Goal: Task Accomplishment & Management: Manage account settings

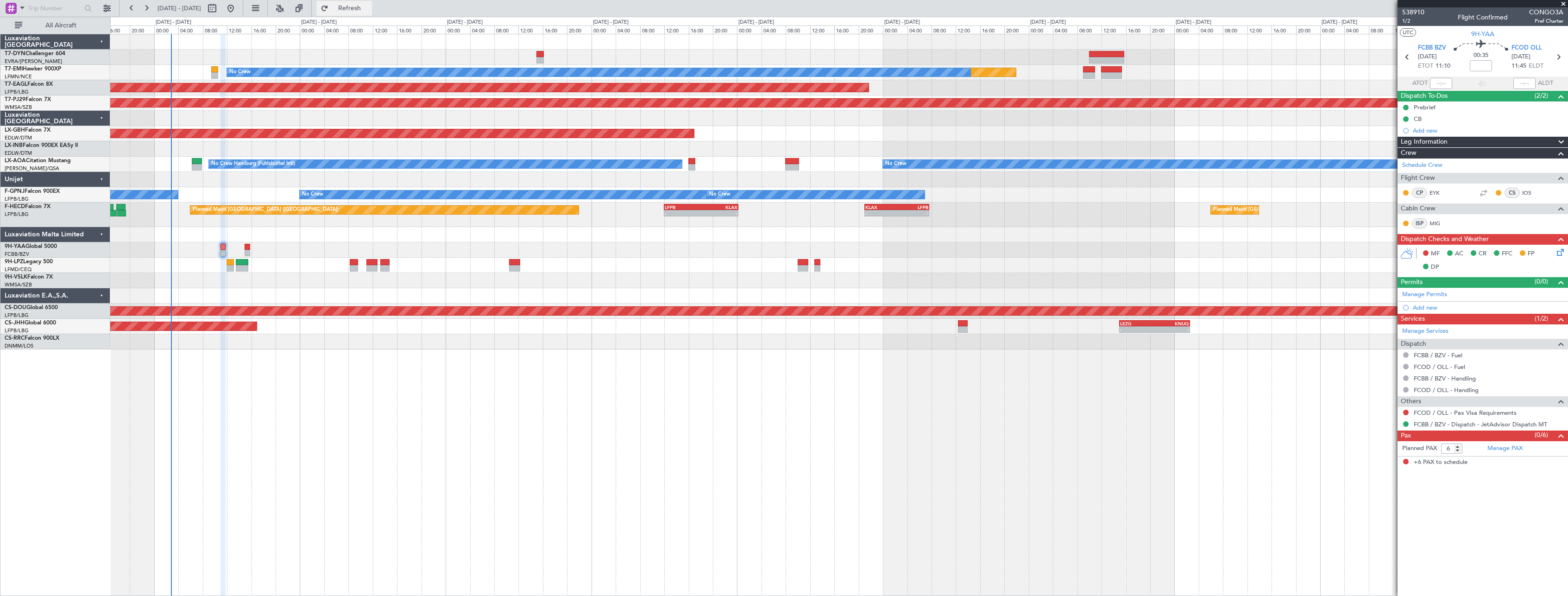
click at [369, 7] on span "Refresh" at bounding box center [350, 8] width 39 height 7
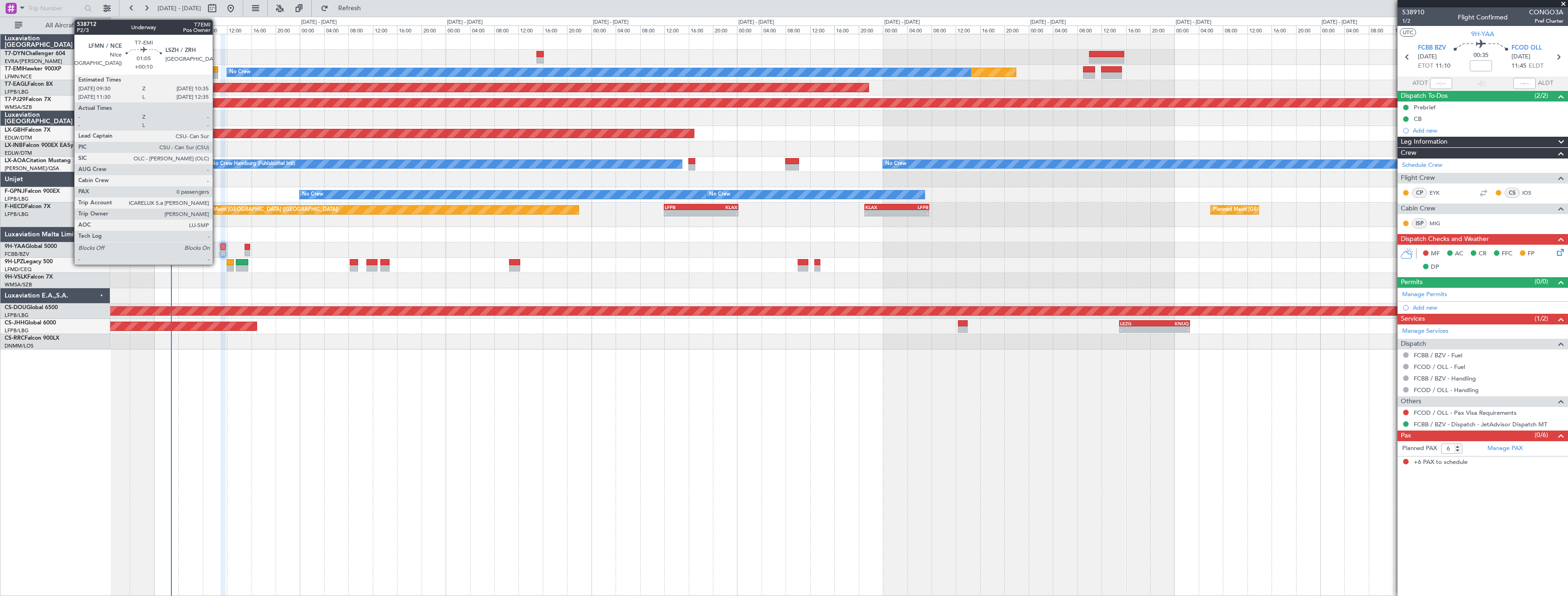
click at [217, 69] on div at bounding box center [214, 69] width 7 height 7
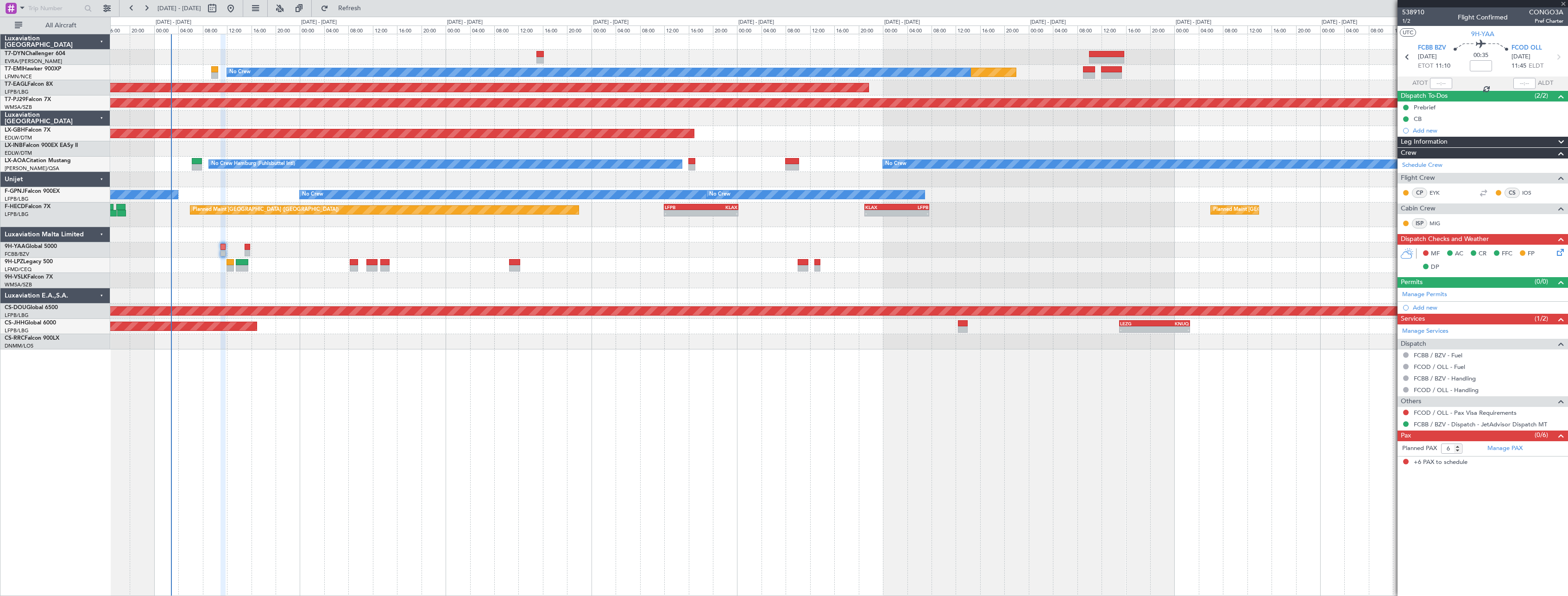
type input "+00:10"
type input "0"
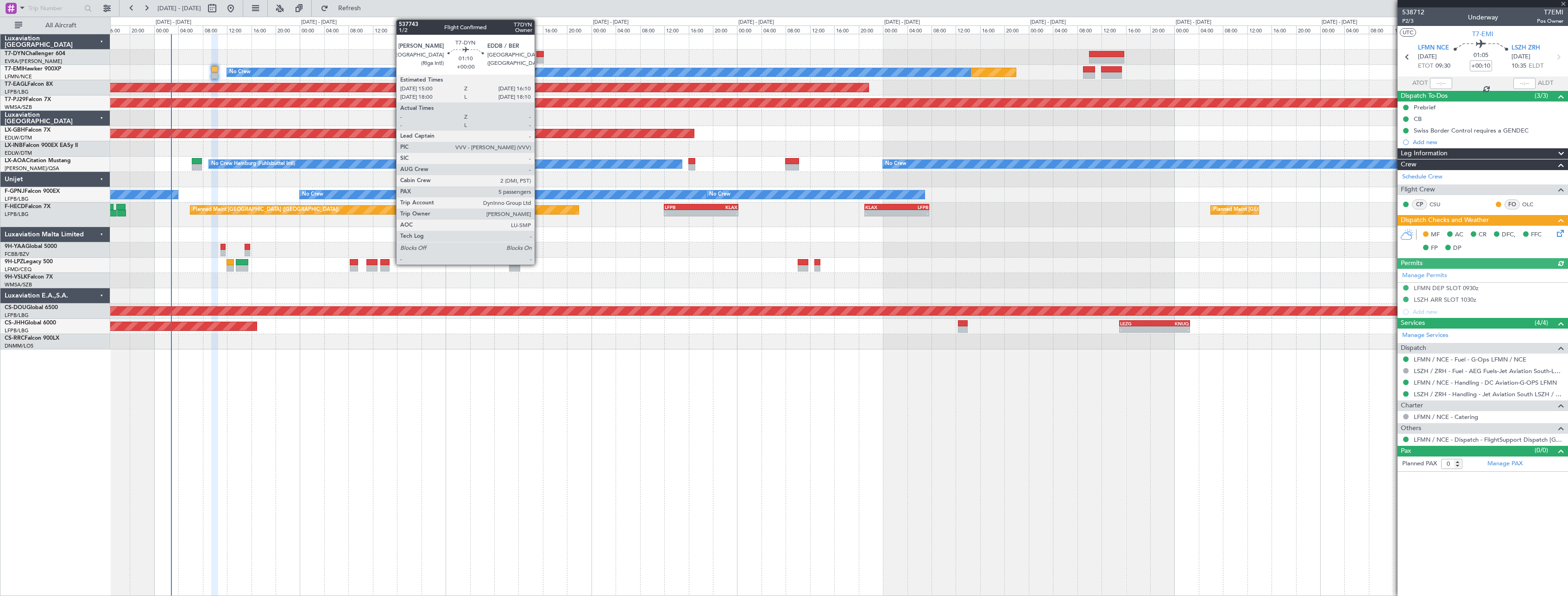
click at [539, 55] on div at bounding box center [540, 54] width 7 height 7
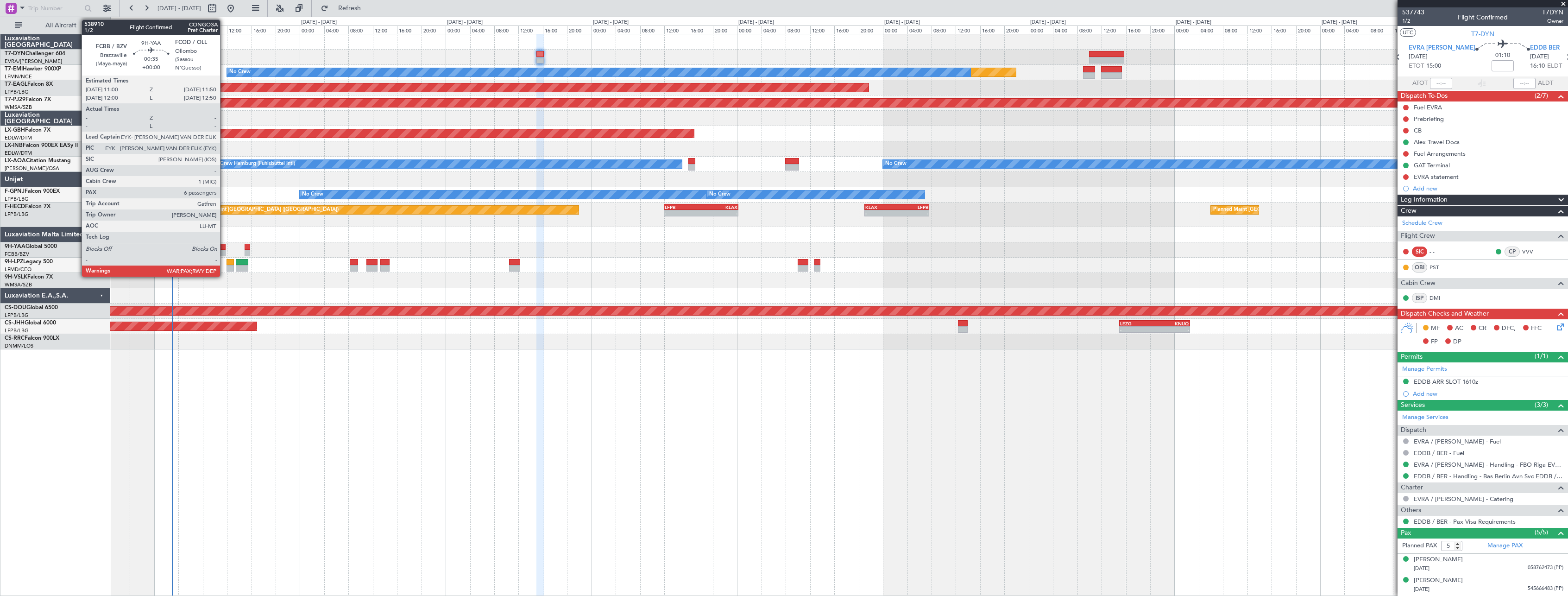
click at [222, 245] on div at bounding box center [223, 247] width 5 height 7
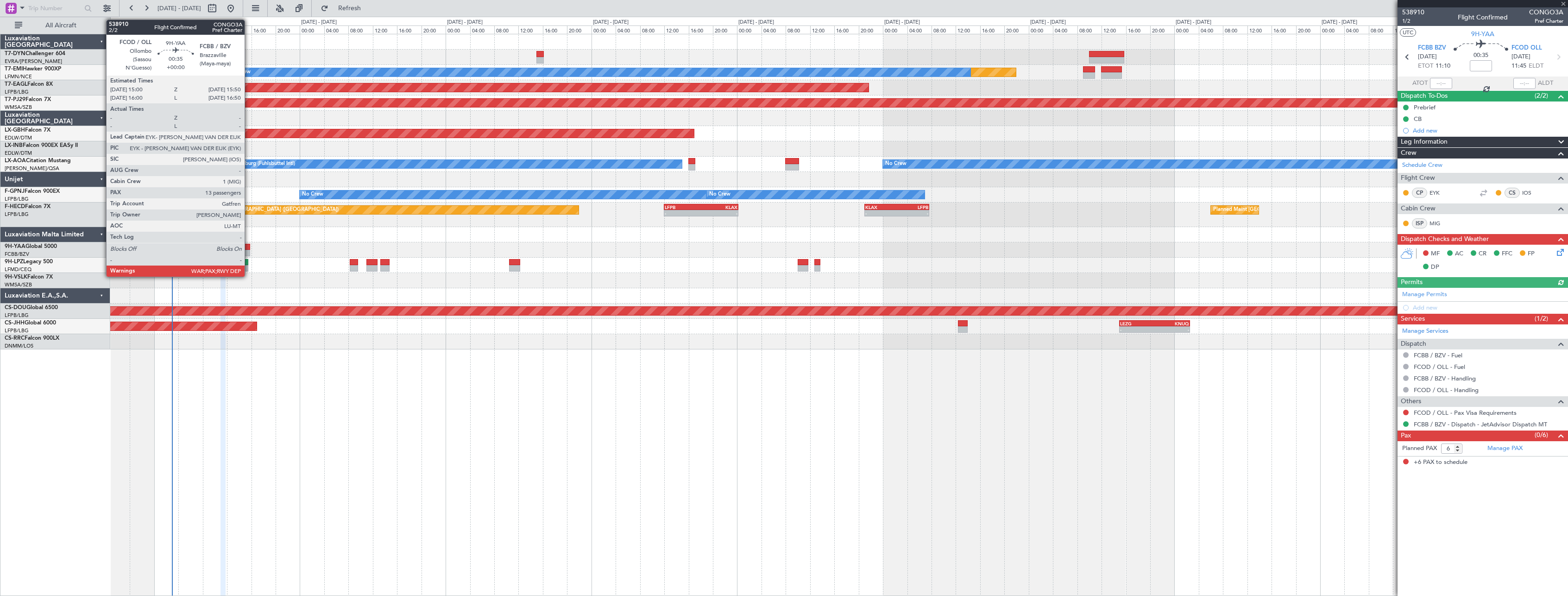
click at [249, 247] on div at bounding box center [247, 247] width 5 height 7
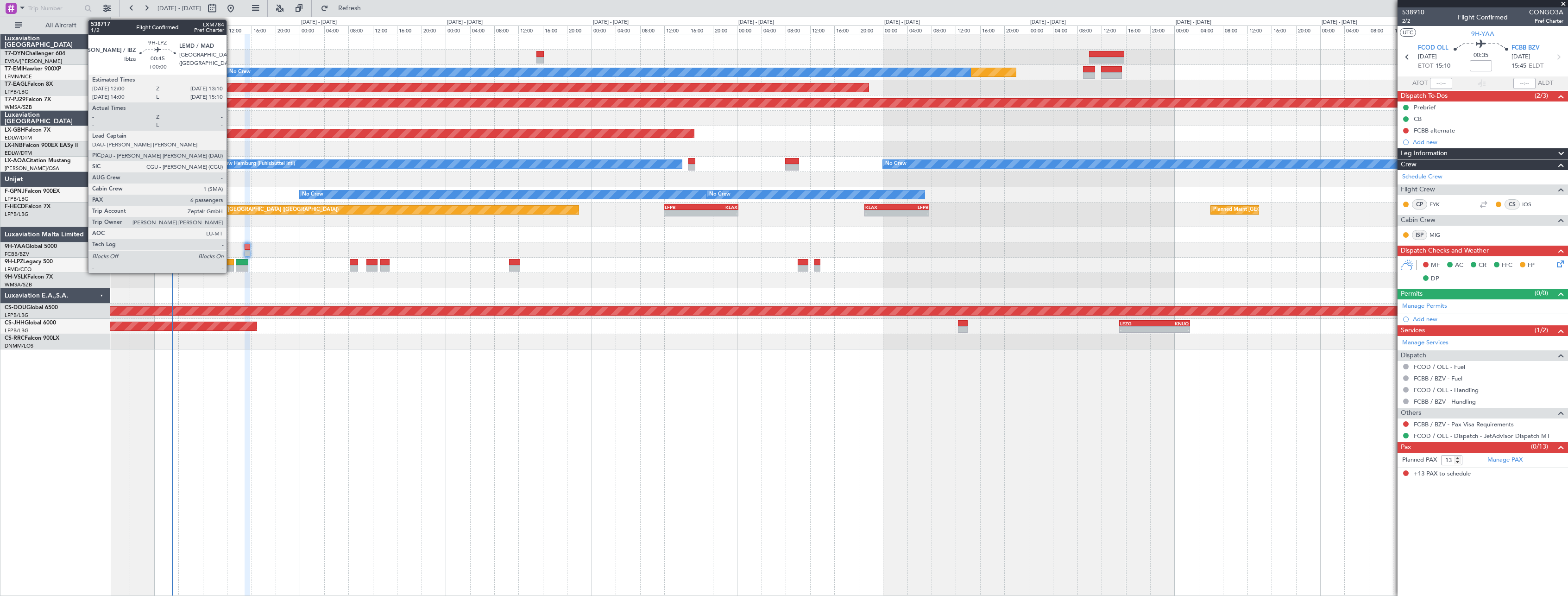
click at [231, 262] on div at bounding box center [230, 262] width 7 height 7
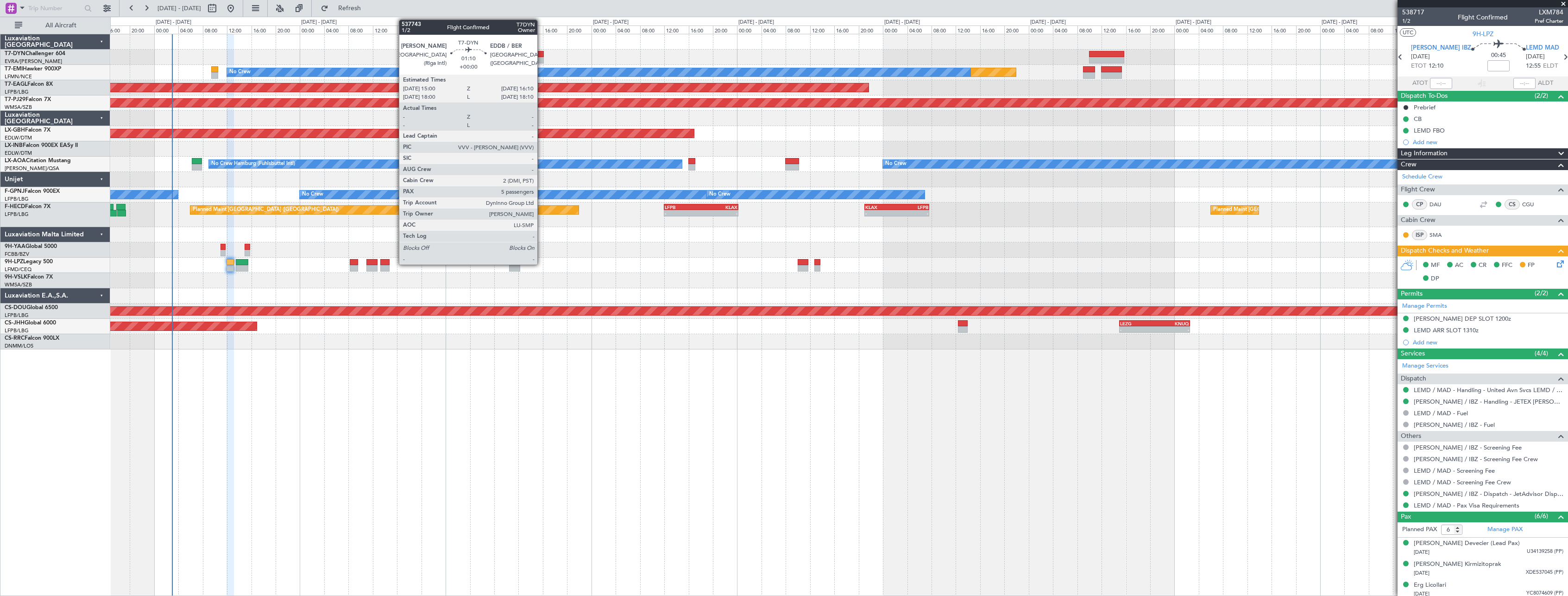
click at [542, 51] on div at bounding box center [540, 54] width 7 height 7
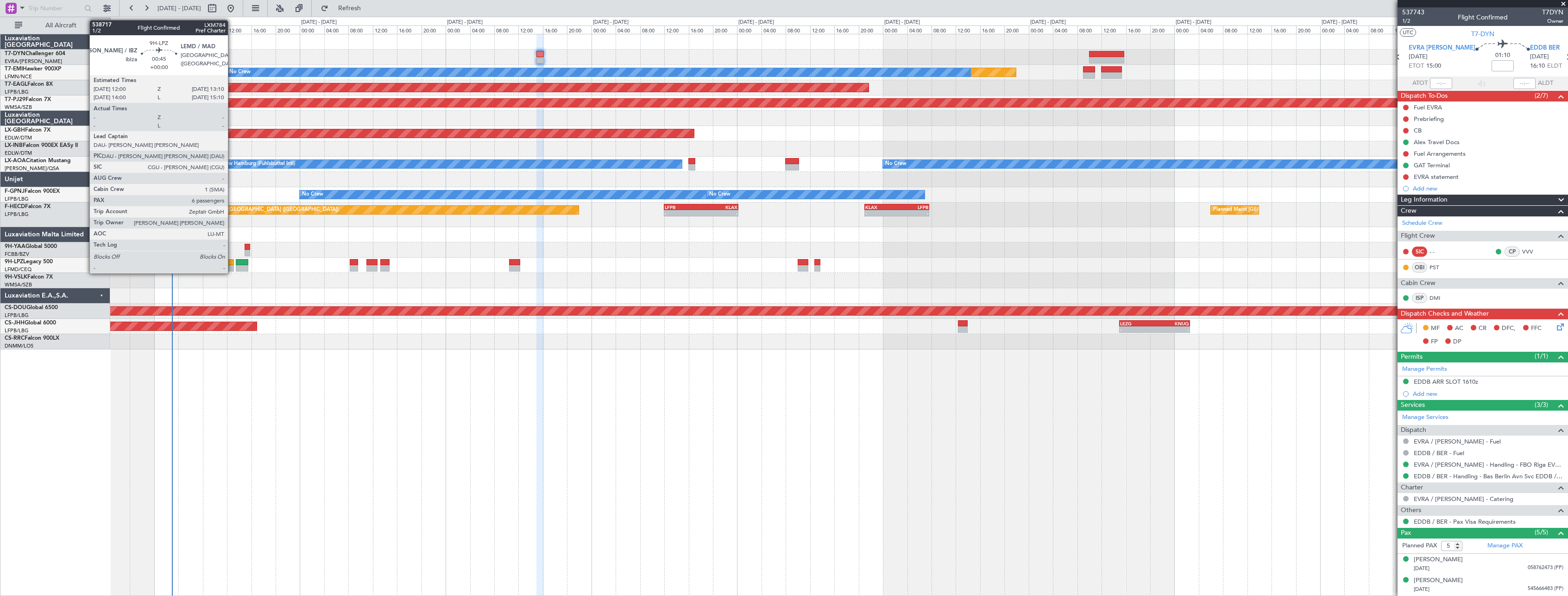
click at [232, 264] on div at bounding box center [230, 262] width 7 height 7
type input "6"
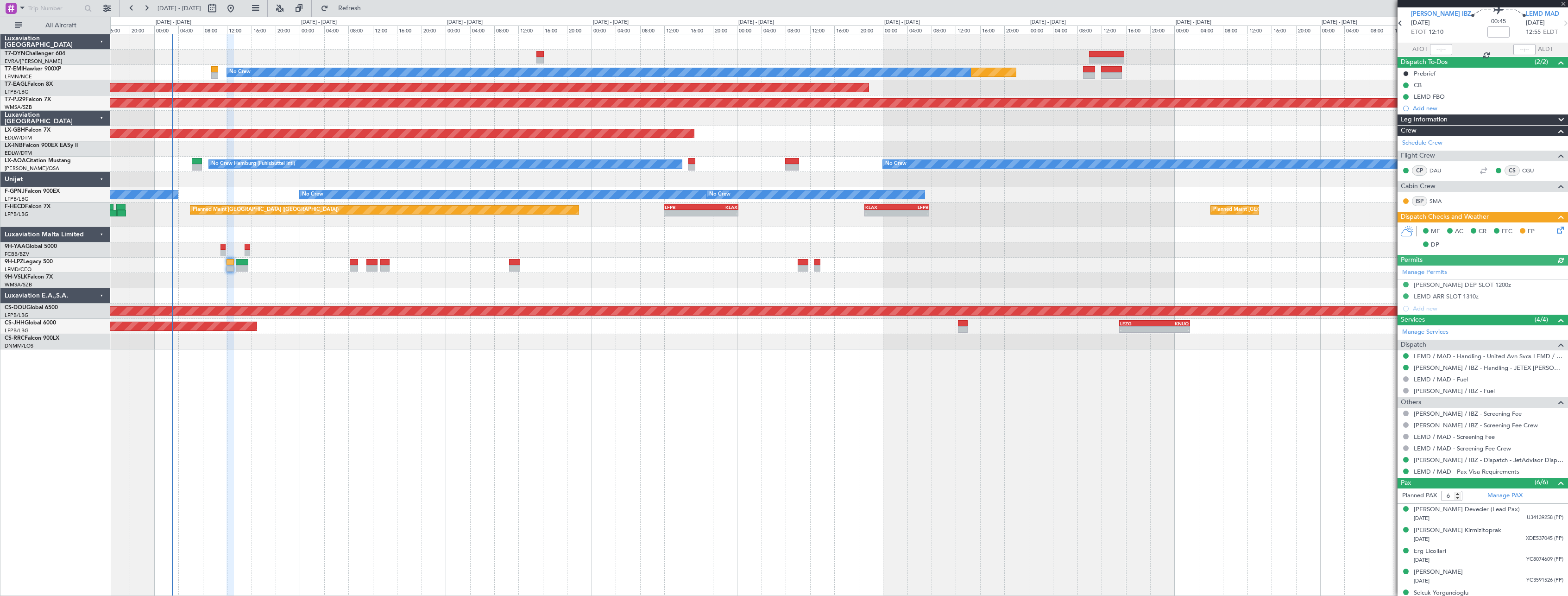
scroll to position [66, 0]
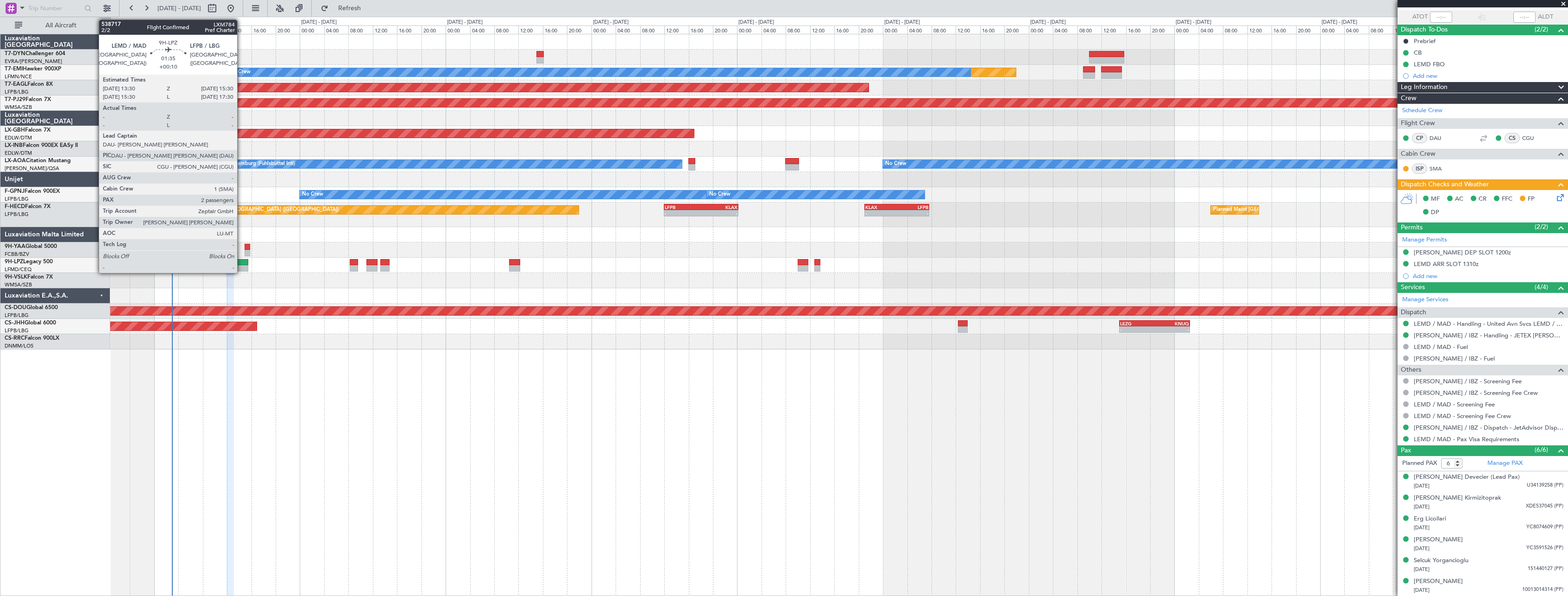
click at [241, 264] on div at bounding box center [242, 262] width 13 height 7
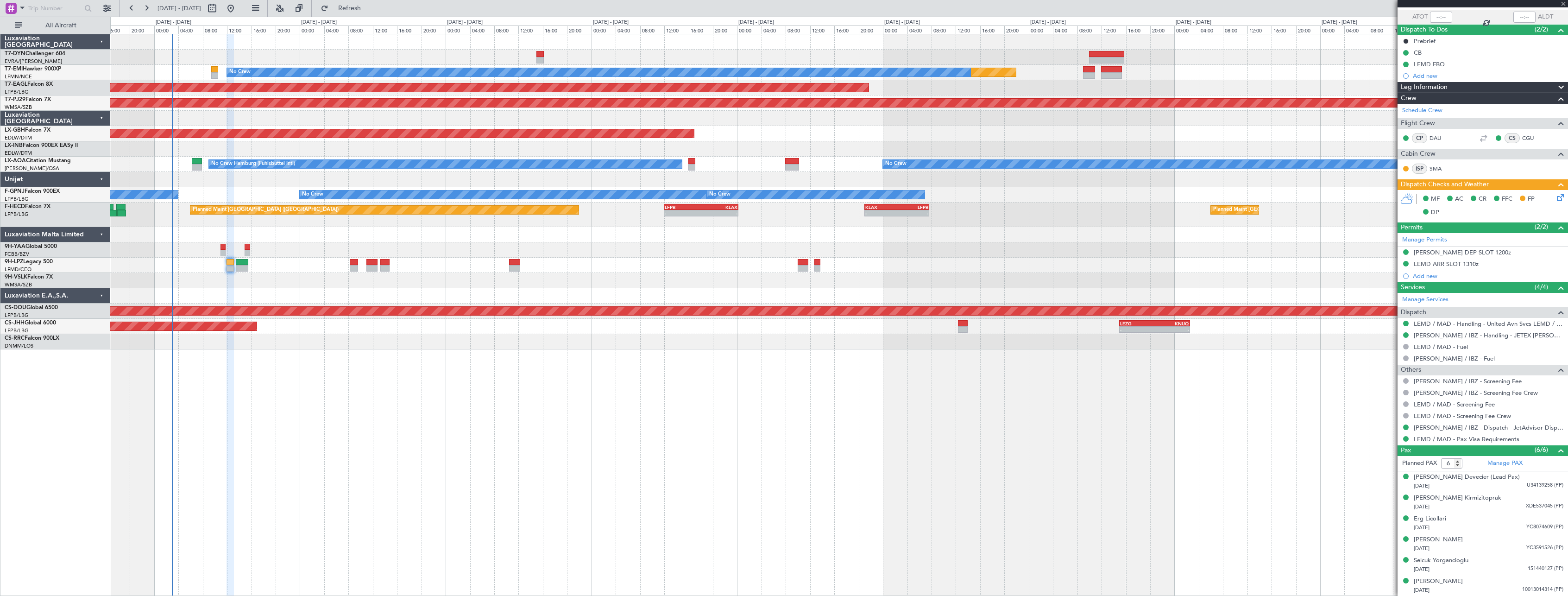
type input "+00:10"
type input "2"
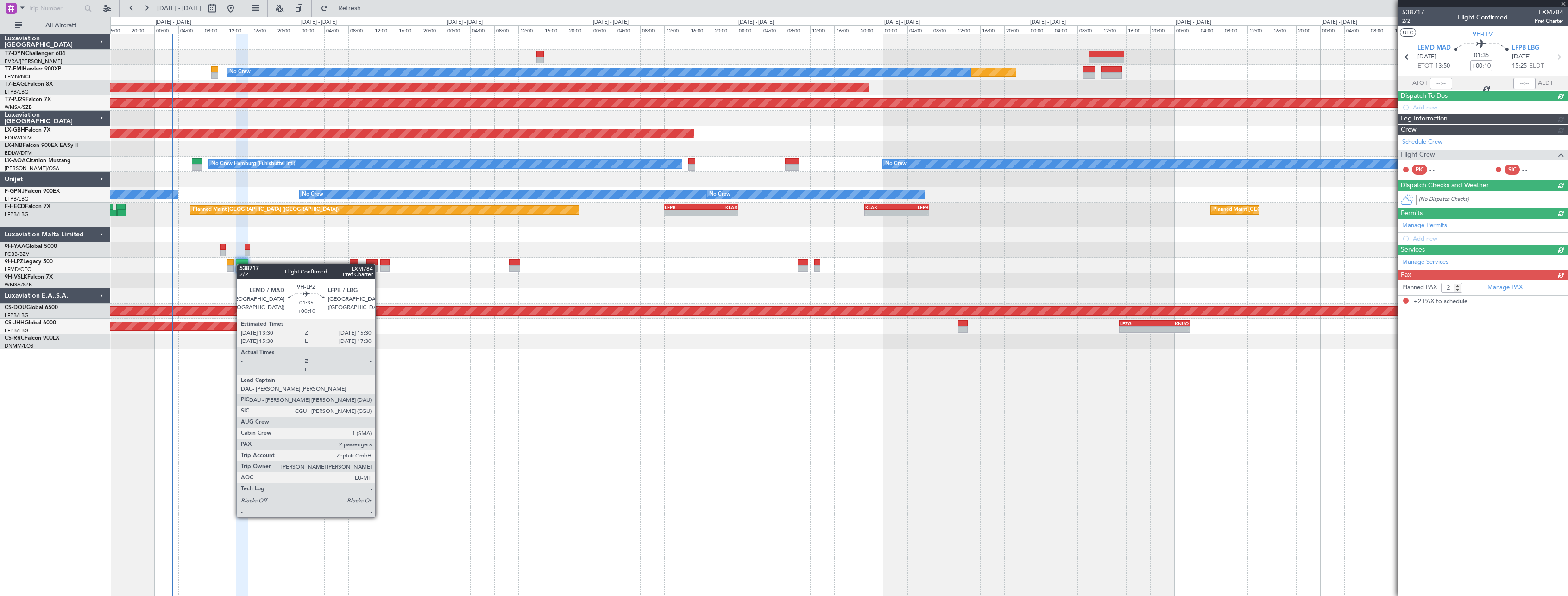
scroll to position [0, 0]
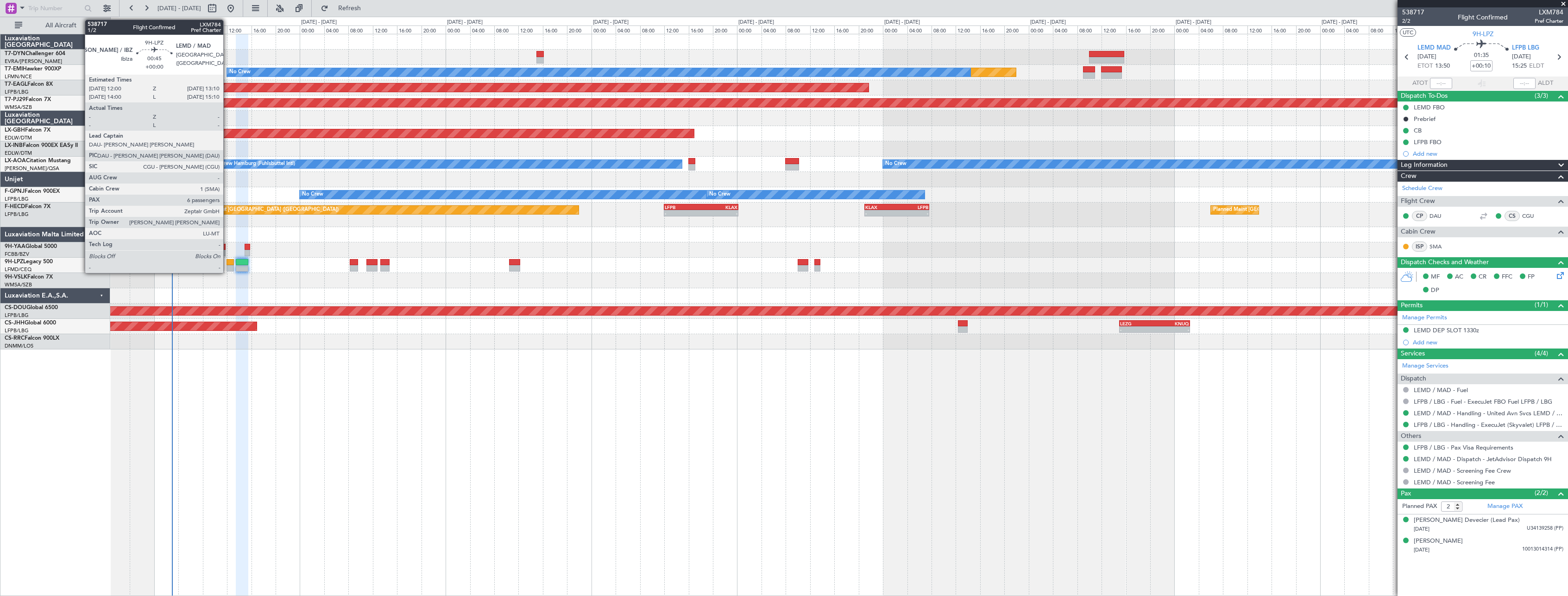
click at [228, 263] on div at bounding box center [230, 262] width 7 height 7
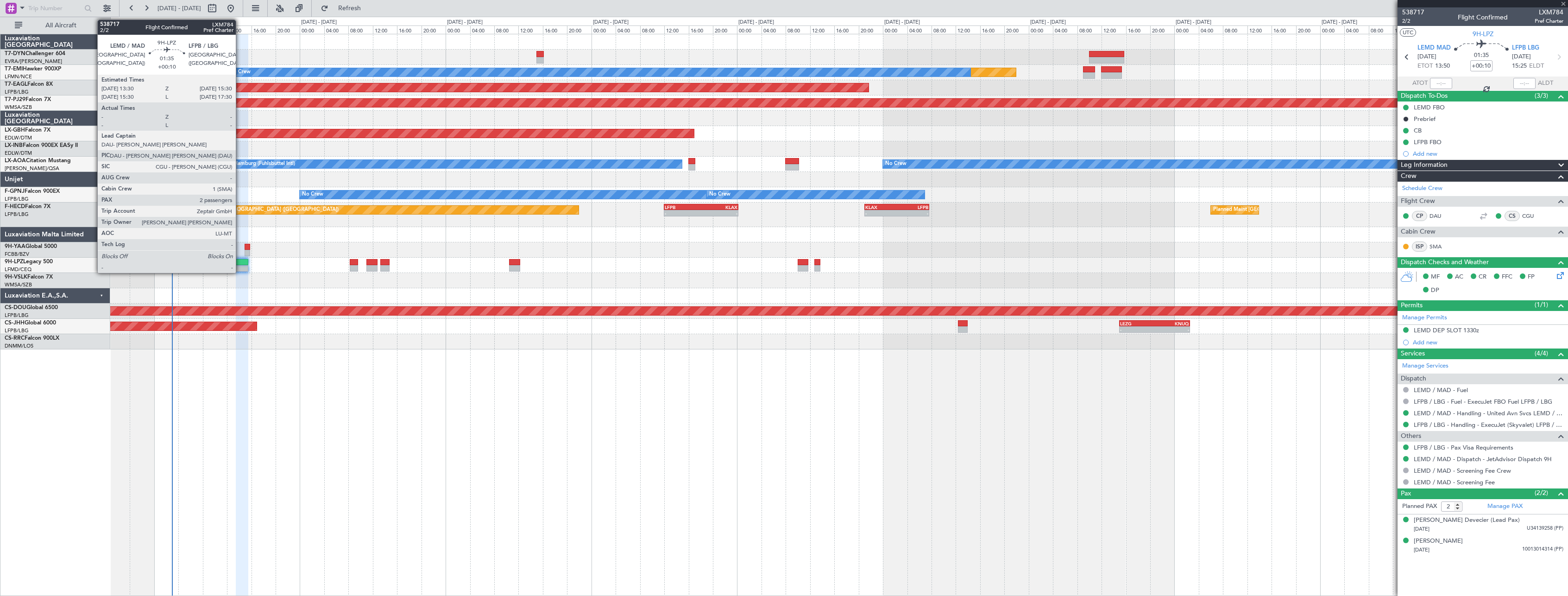
type input "6"
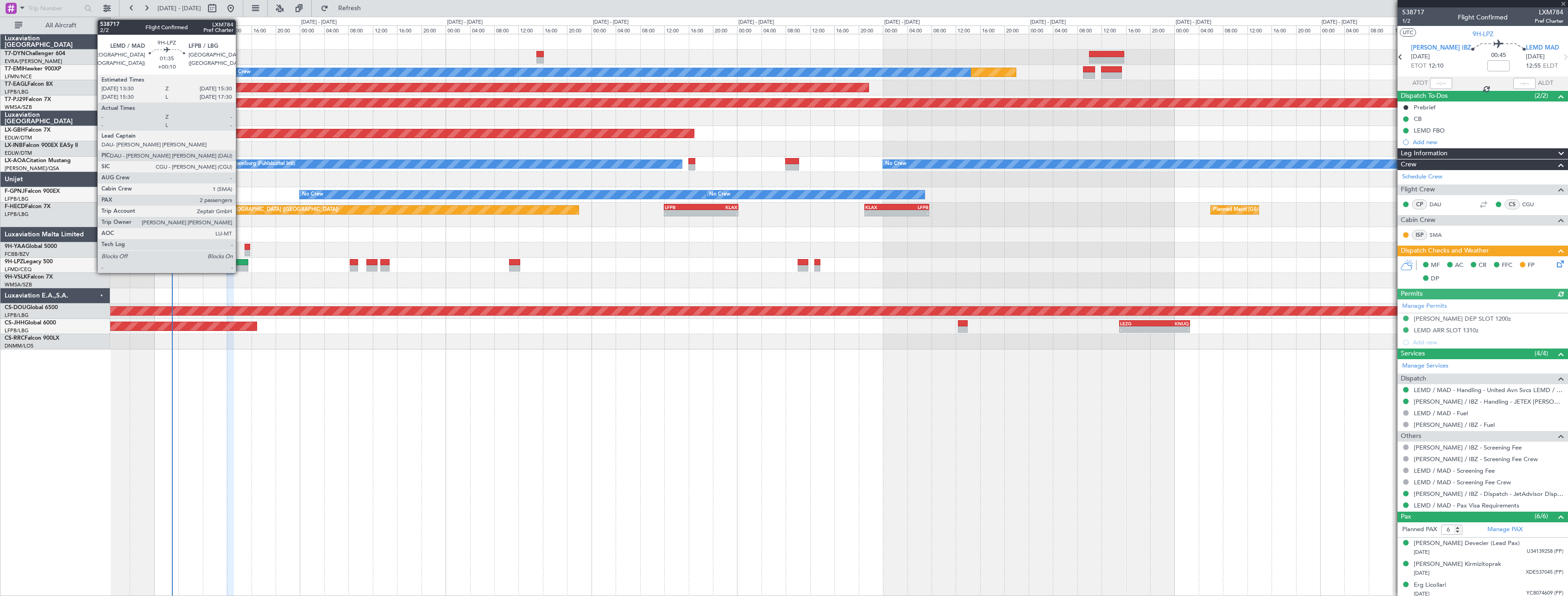
click at [240, 261] on div at bounding box center [242, 262] width 13 height 7
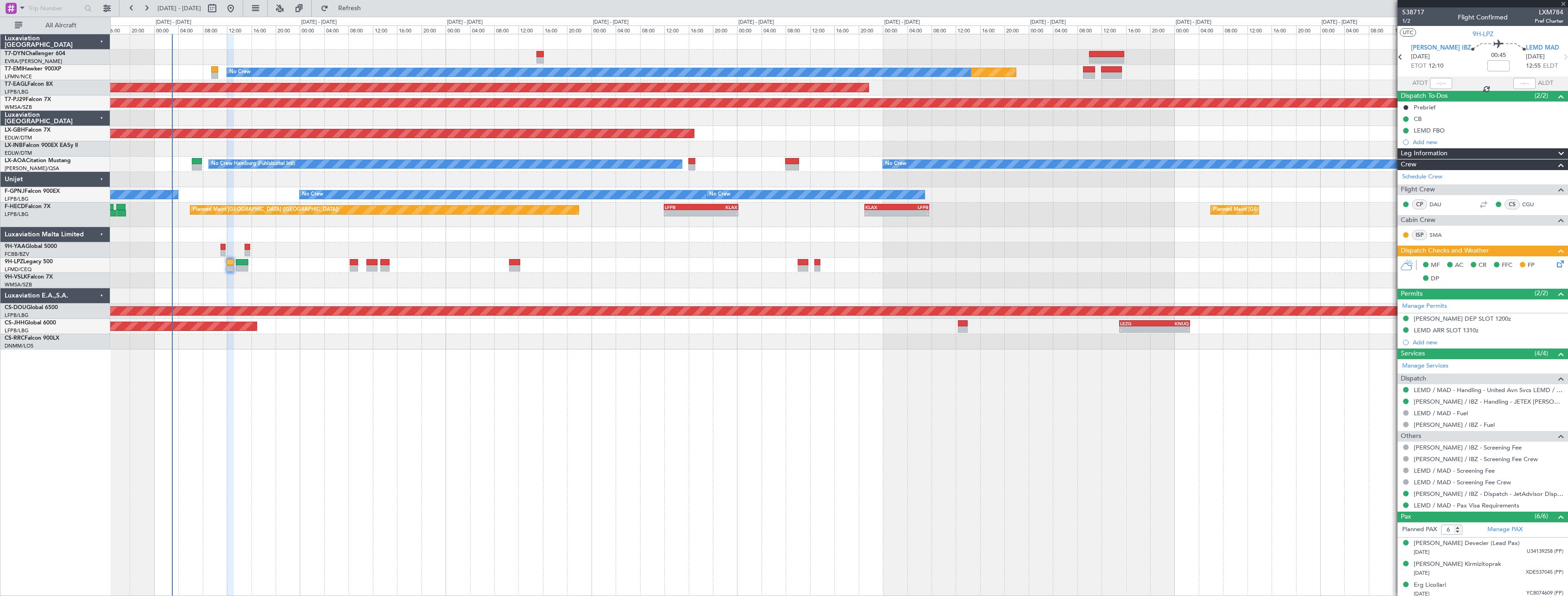
type input "+00:10"
type input "2"
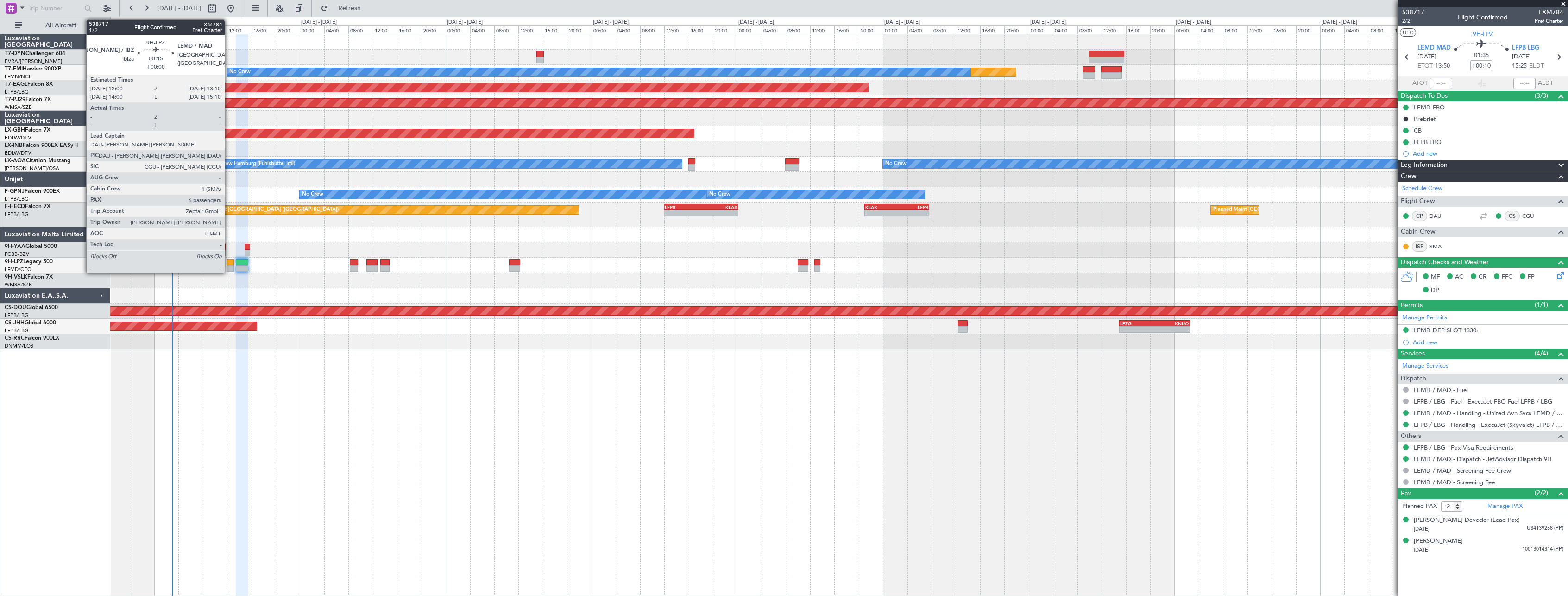
click at [229, 264] on div at bounding box center [230, 262] width 7 height 7
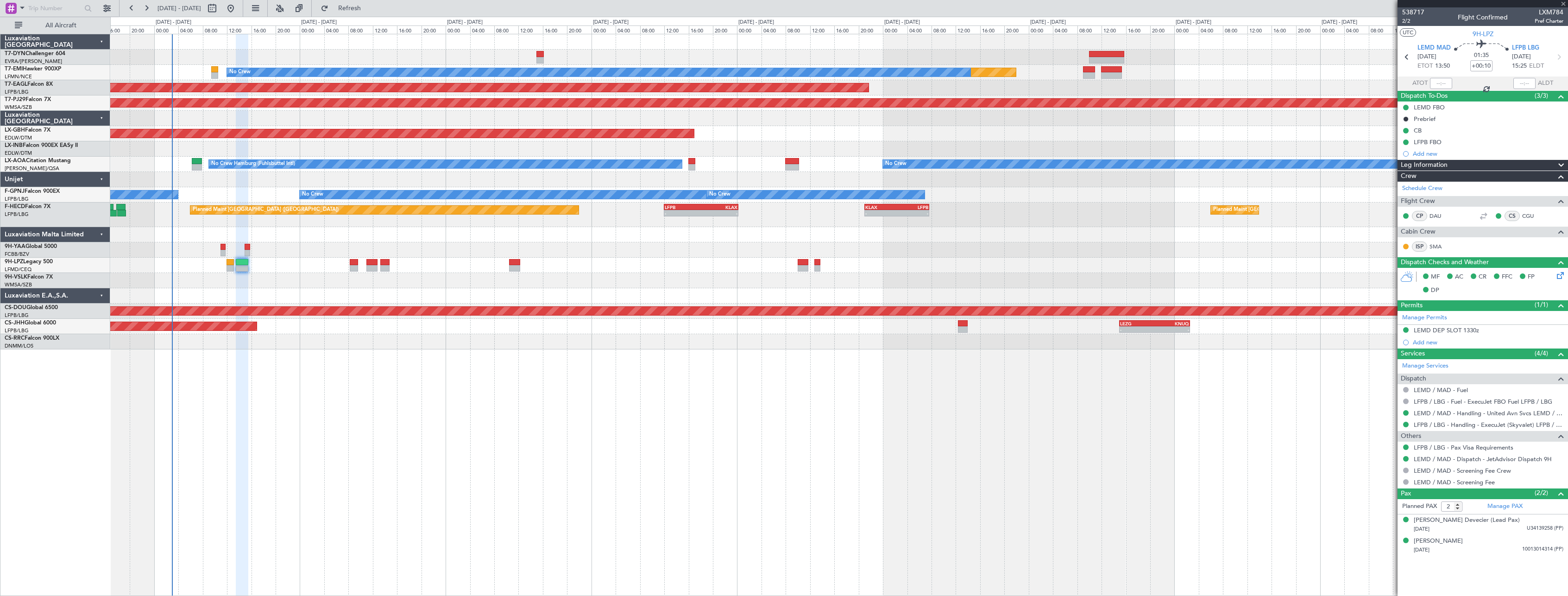
type input "6"
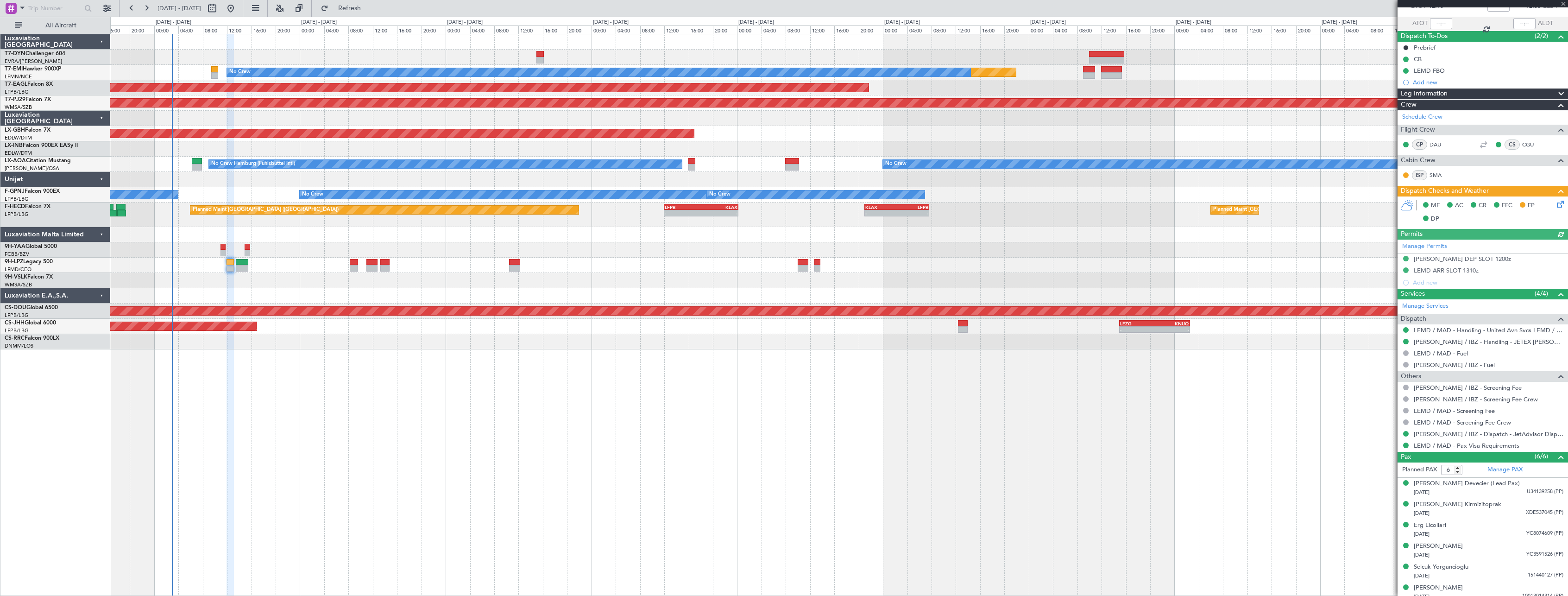
scroll to position [66, 0]
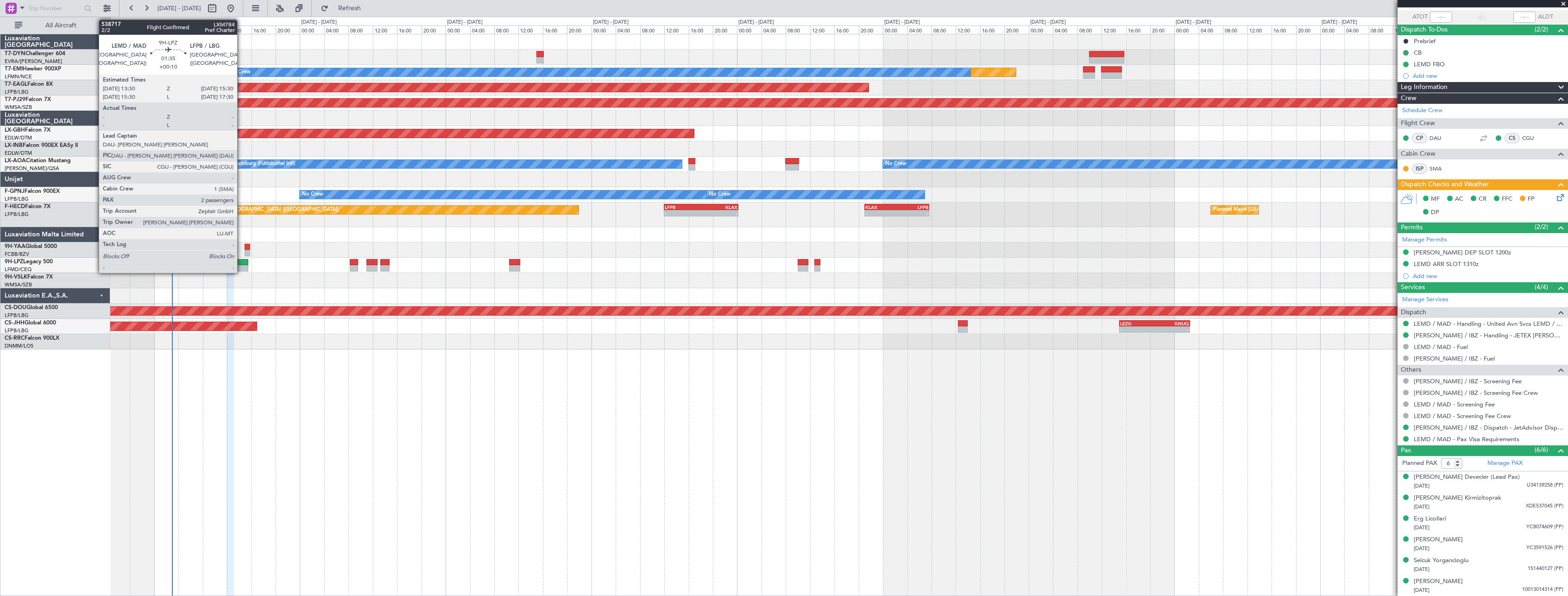
click at [241, 264] on div at bounding box center [242, 262] width 13 height 7
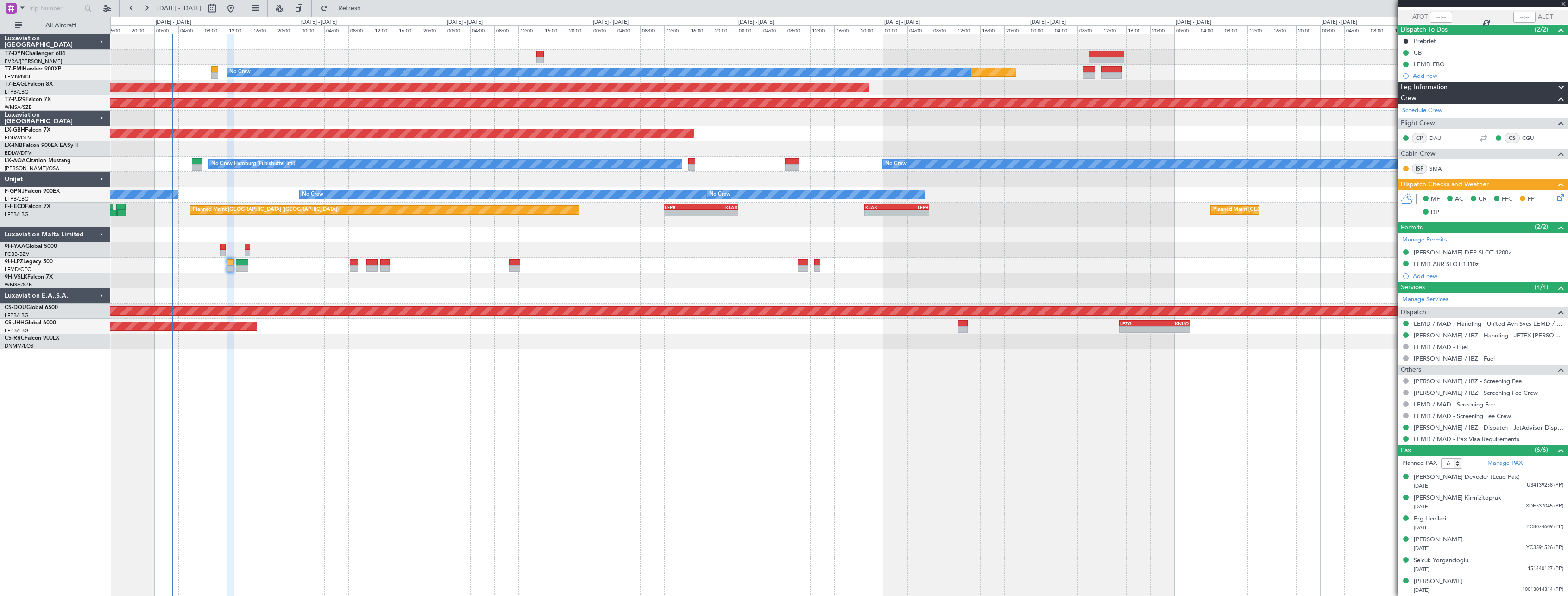
type input "+00:10"
type input "2"
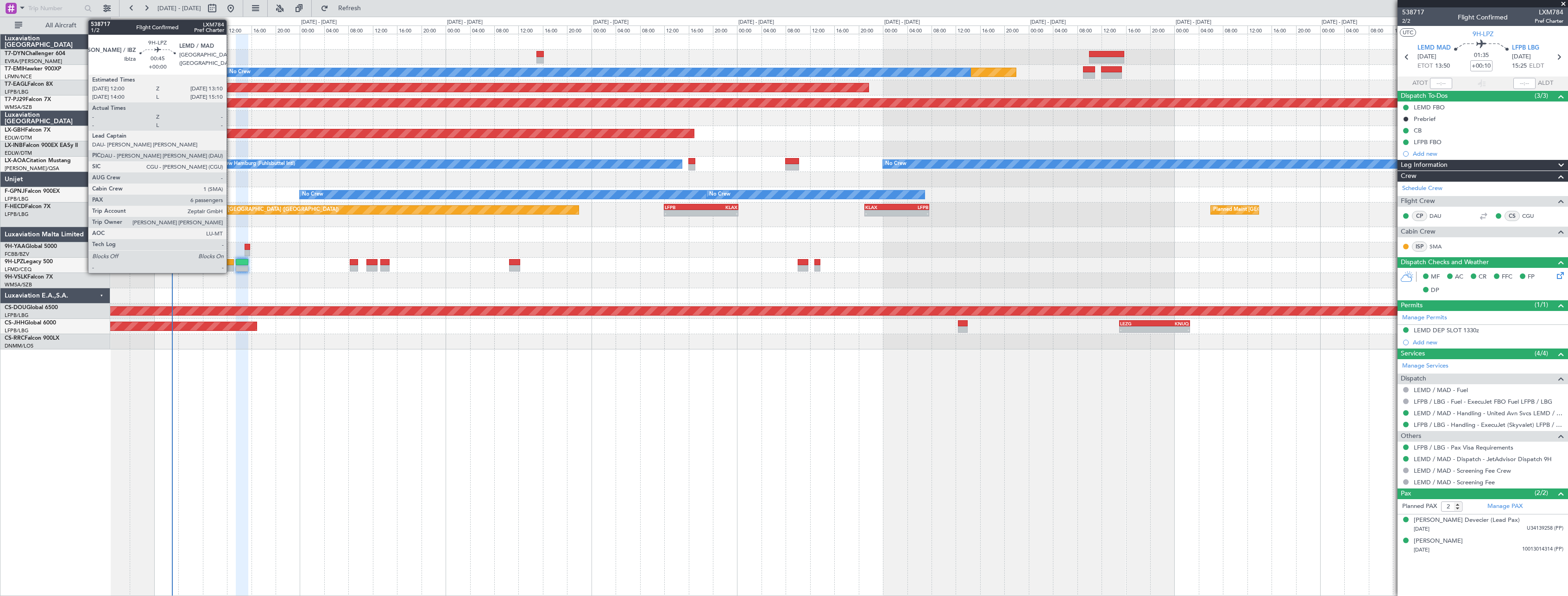
click at [231, 261] on div at bounding box center [230, 262] width 7 height 7
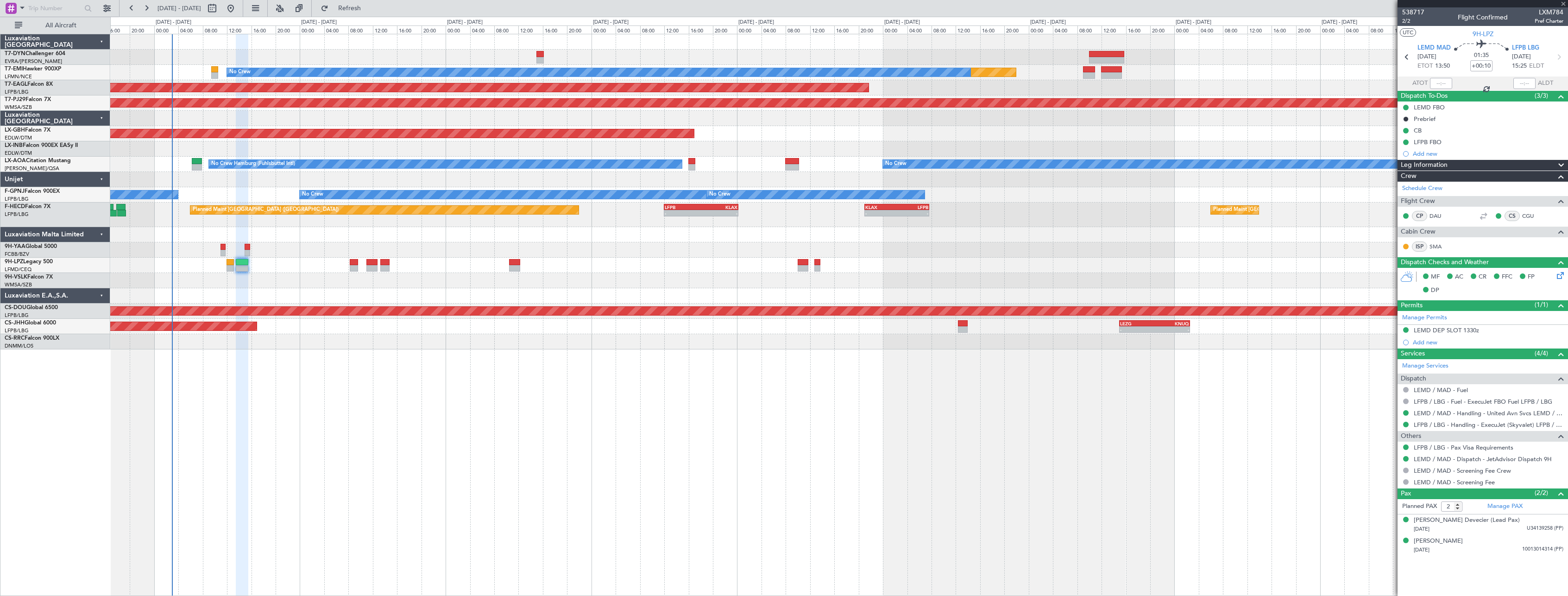
type input "6"
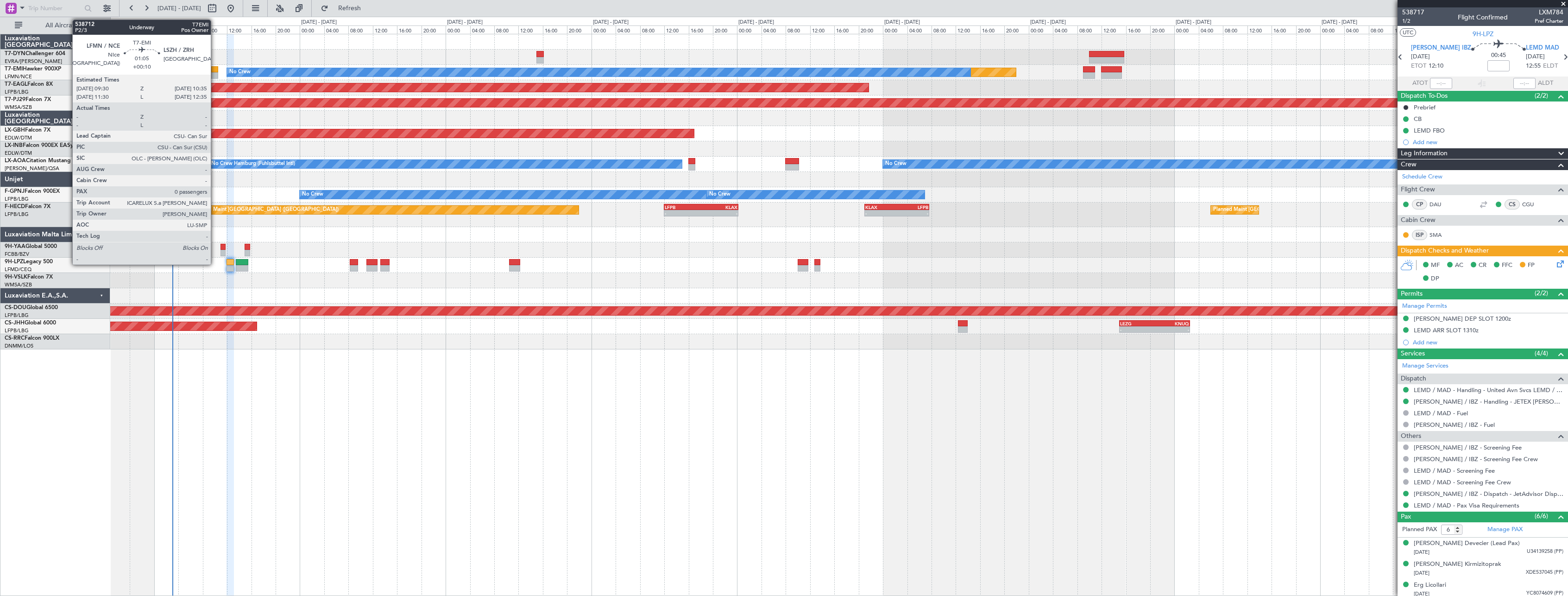
click at [215, 69] on div at bounding box center [214, 69] width 7 height 7
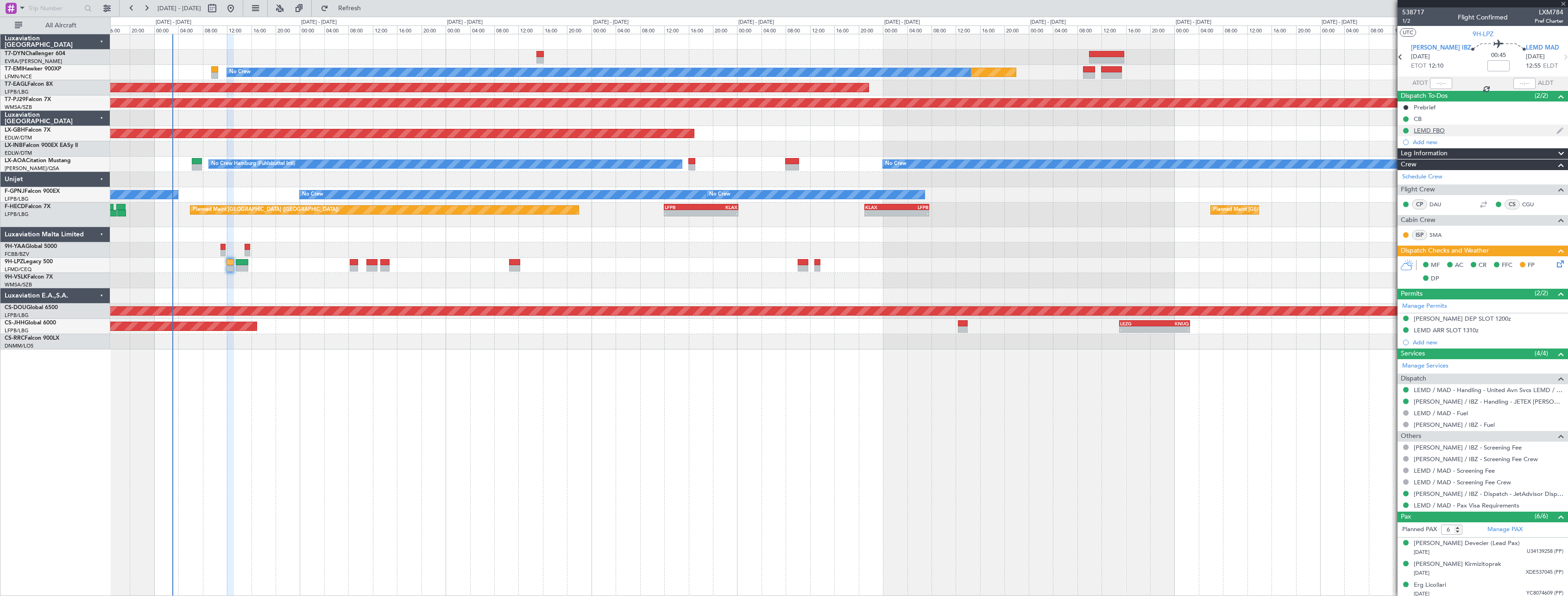
type input "+00:10"
type input "0"
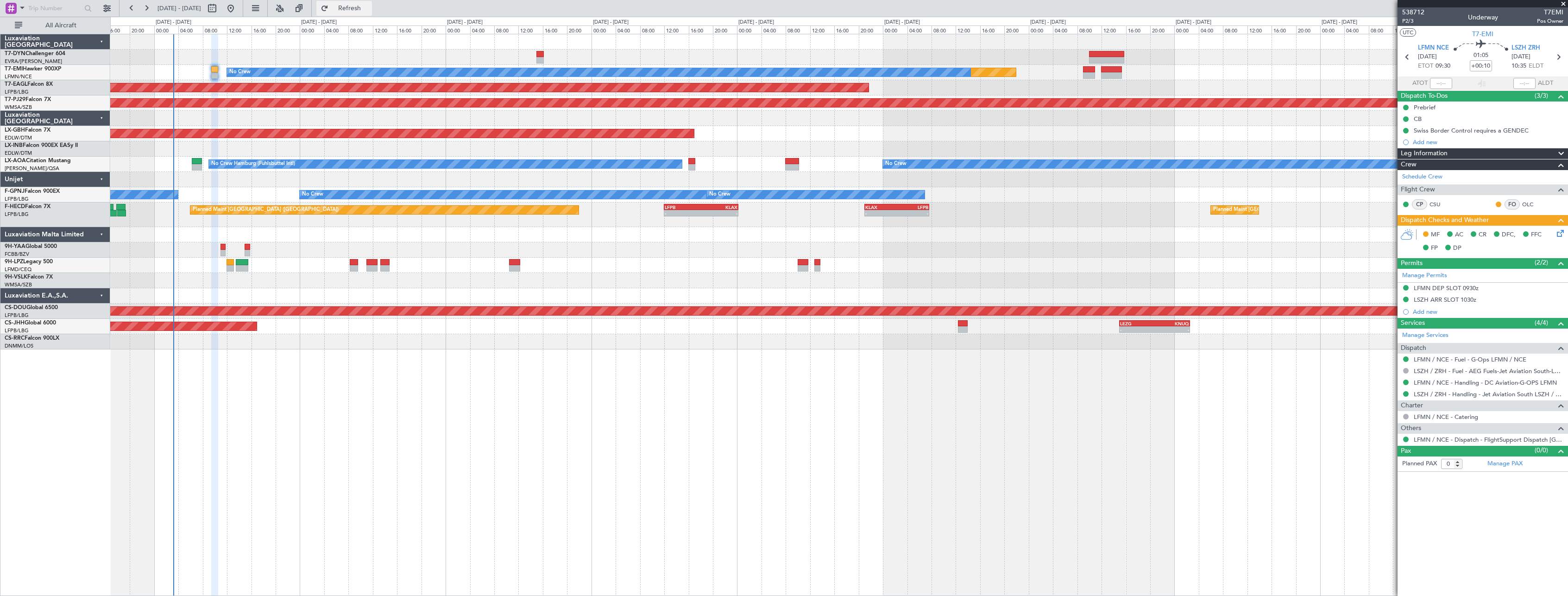
click at [369, 5] on span "Refresh" at bounding box center [350, 8] width 39 height 7
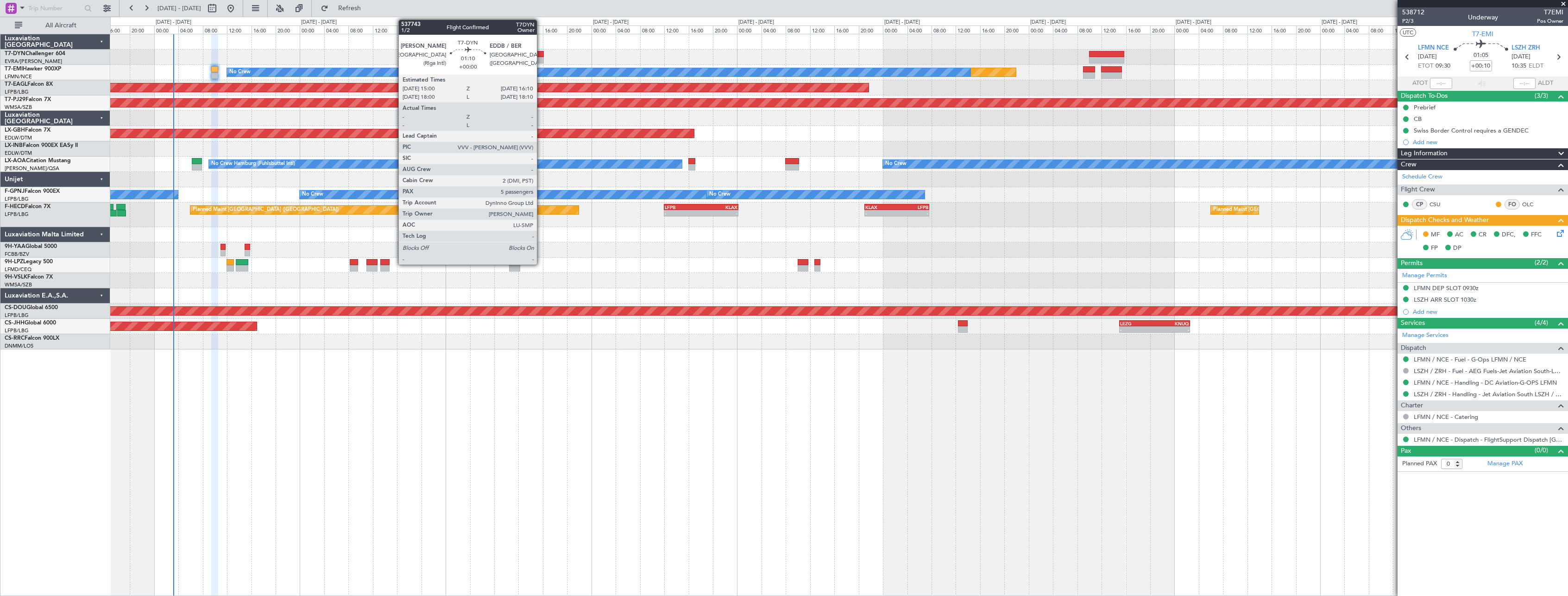
click at [541, 55] on div at bounding box center [540, 54] width 7 height 7
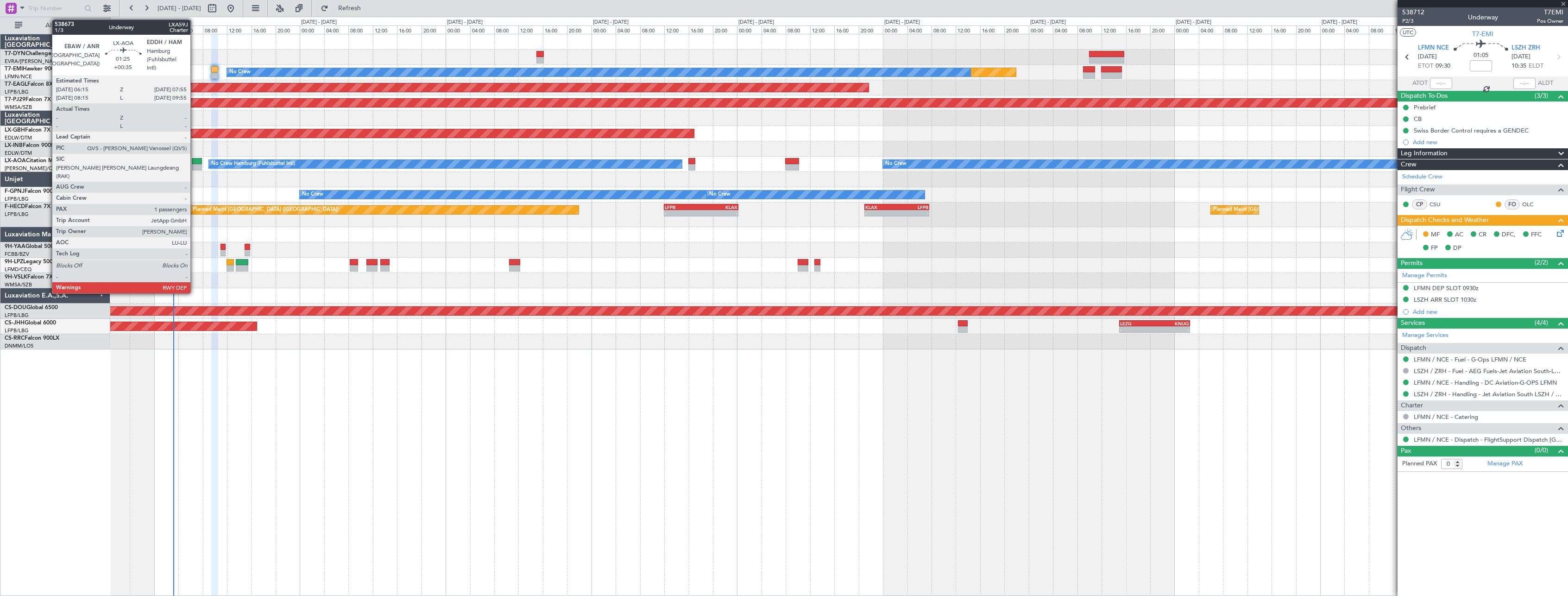
type input "5"
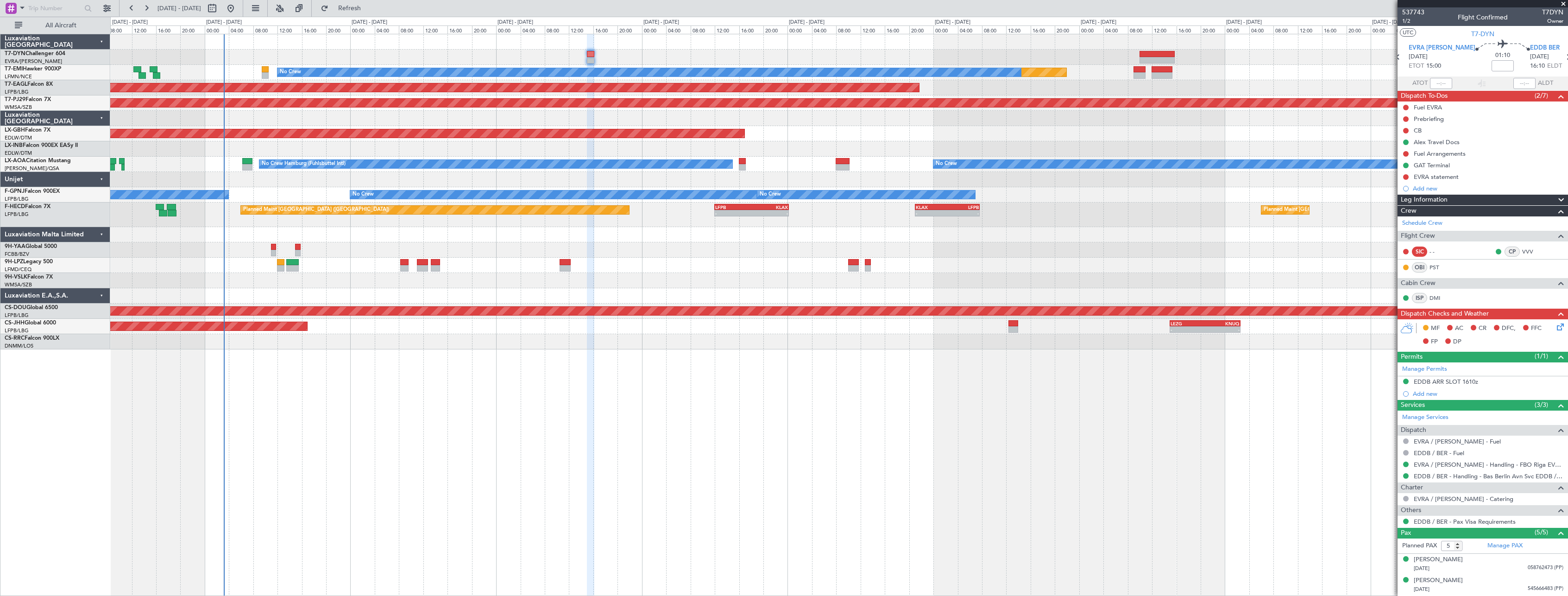
click at [412, 55] on div at bounding box center [839, 57] width 1457 height 15
click at [369, 5] on span "Refresh" at bounding box center [350, 8] width 39 height 7
click at [1557, 327] on icon at bounding box center [1559, 325] width 7 height 7
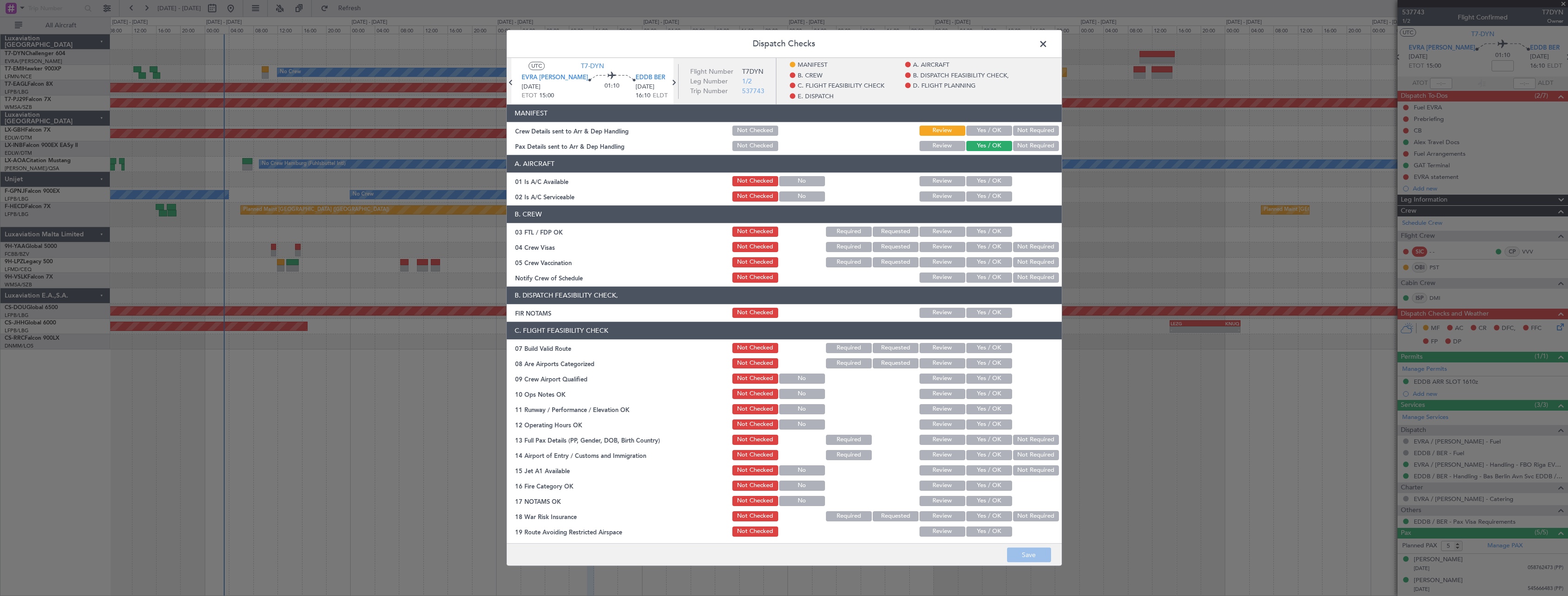
click at [1048, 44] on span at bounding box center [1048, 46] width 0 height 18
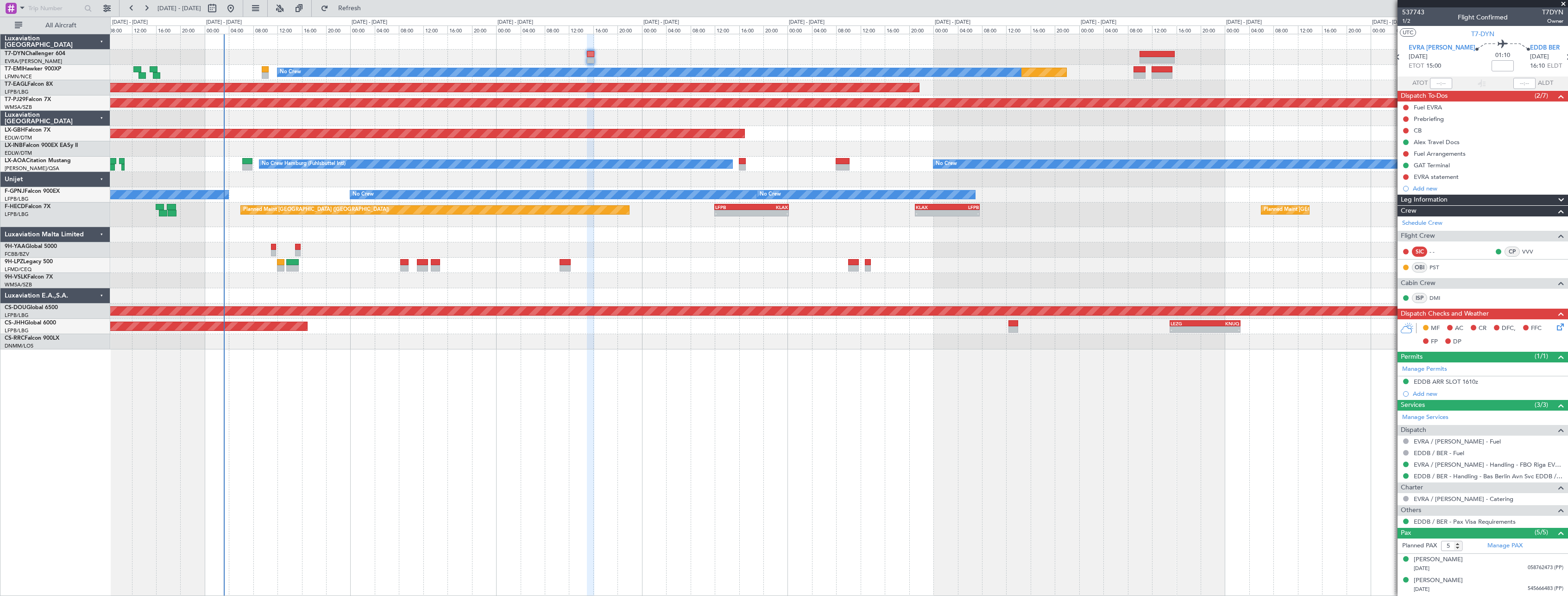
click at [584, 53] on div at bounding box center [839, 57] width 1457 height 15
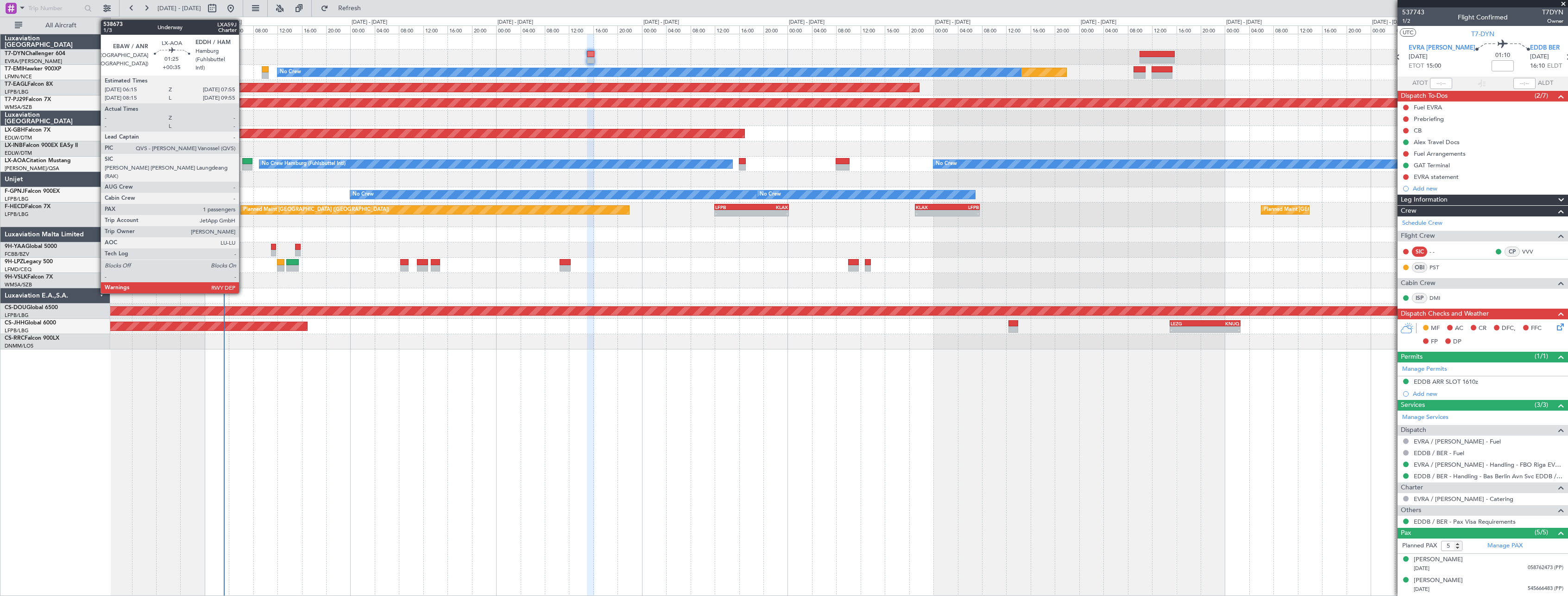
click at [243, 160] on div at bounding box center [247, 161] width 10 height 7
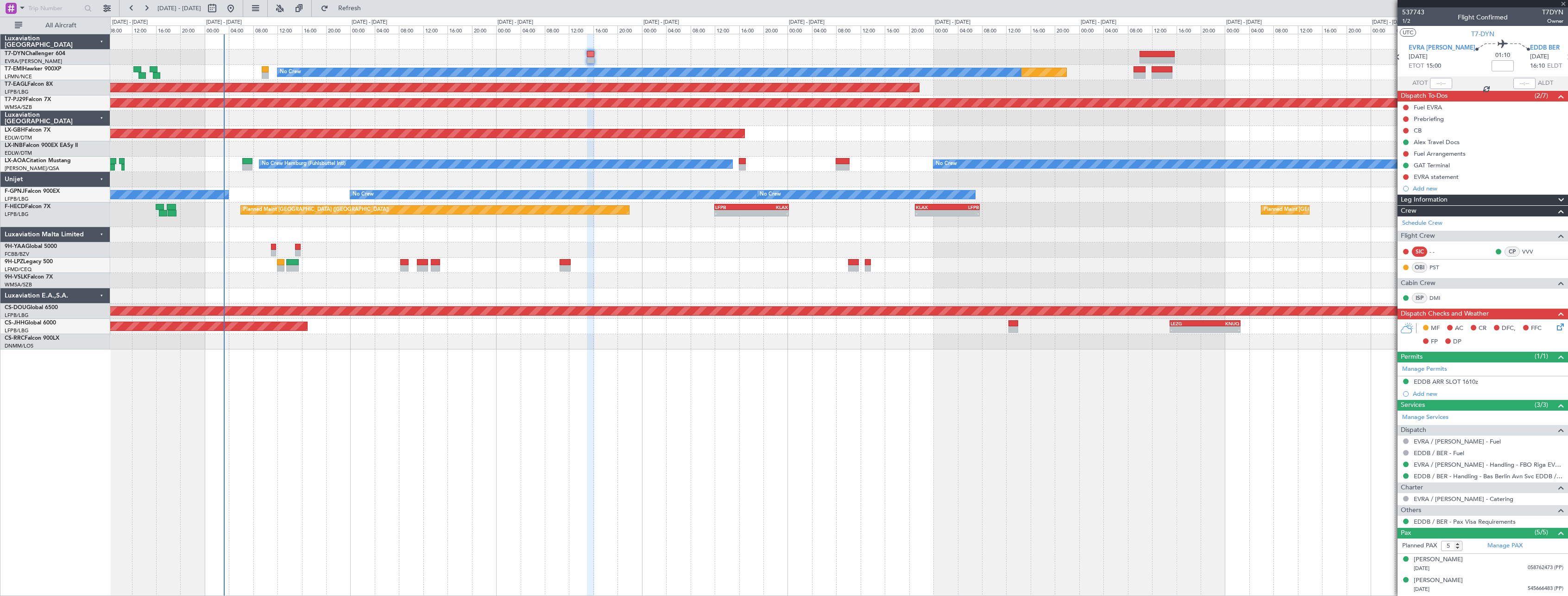
type input "+00:35"
type input "1"
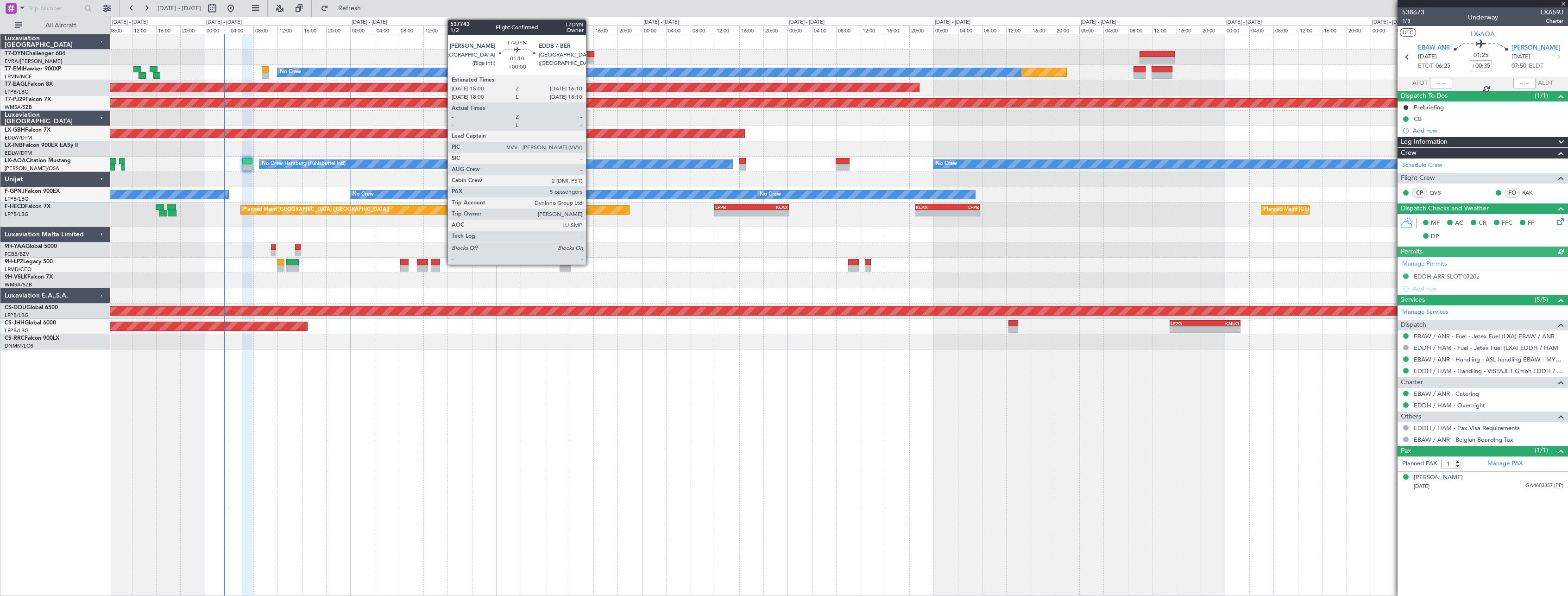
click at [590, 53] on div at bounding box center [590, 54] width 7 height 7
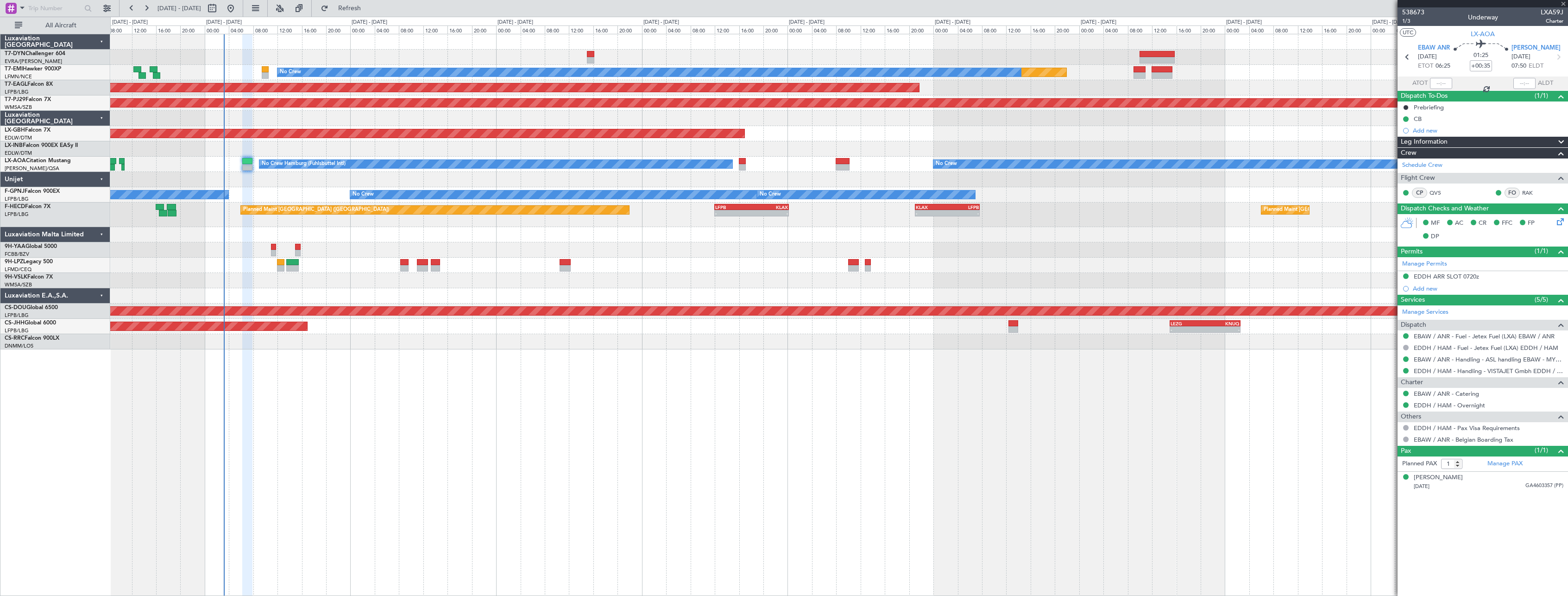
type input "5"
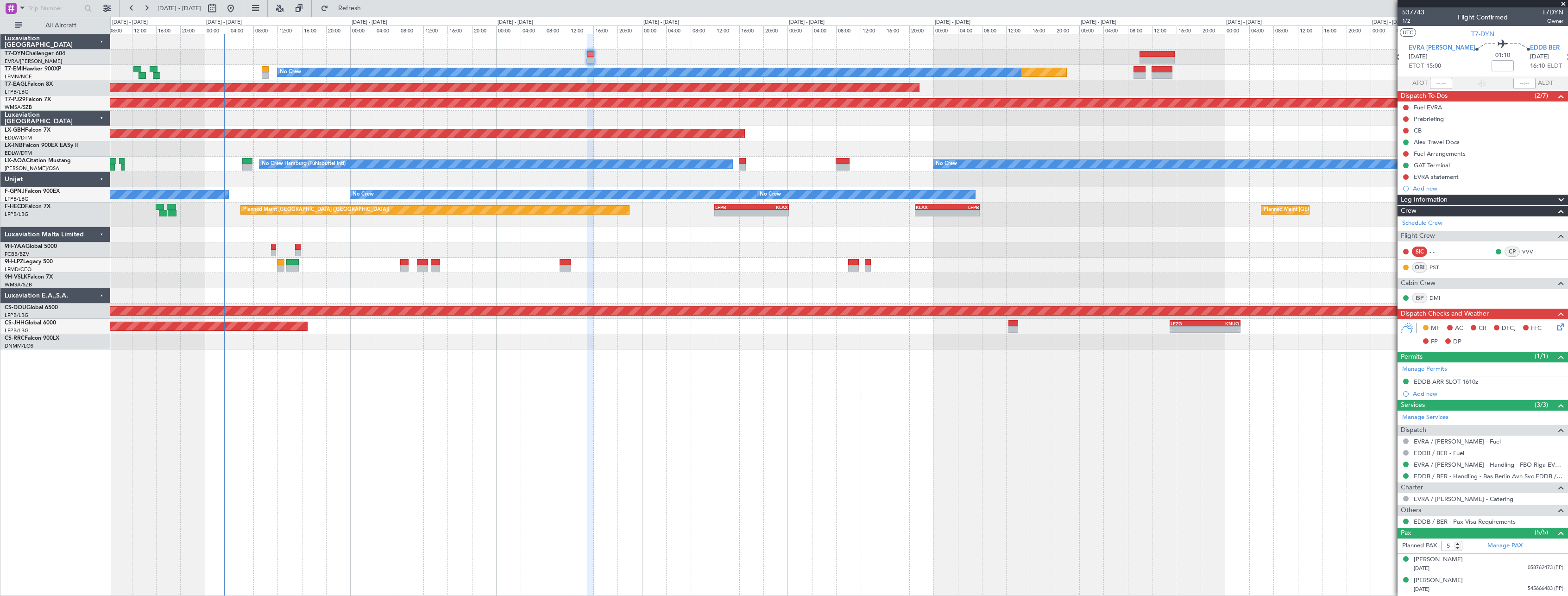
click at [1555, 324] on icon at bounding box center [1559, 325] width 7 height 7
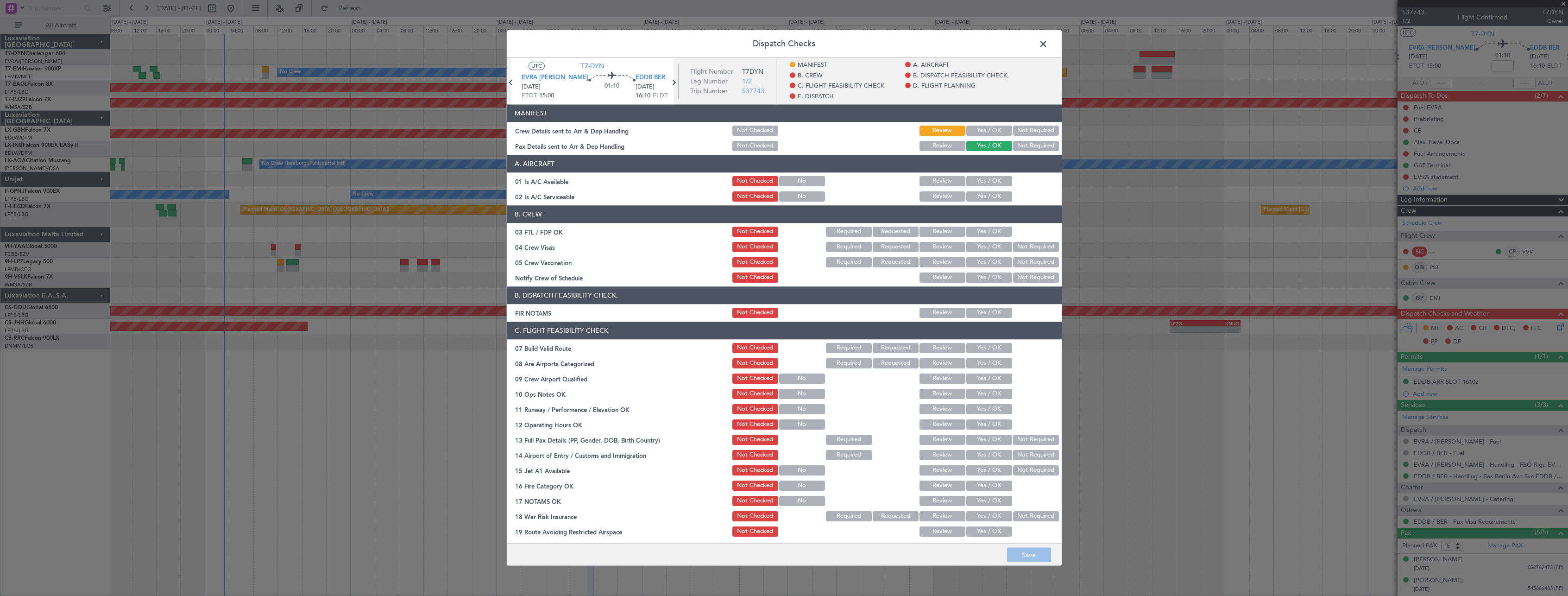
click at [975, 130] on button "Yes / OK" at bounding box center [989, 130] width 46 height 10
click at [1036, 553] on button "Save" at bounding box center [1029, 555] width 44 height 15
click at [1048, 44] on span at bounding box center [1048, 46] width 0 height 18
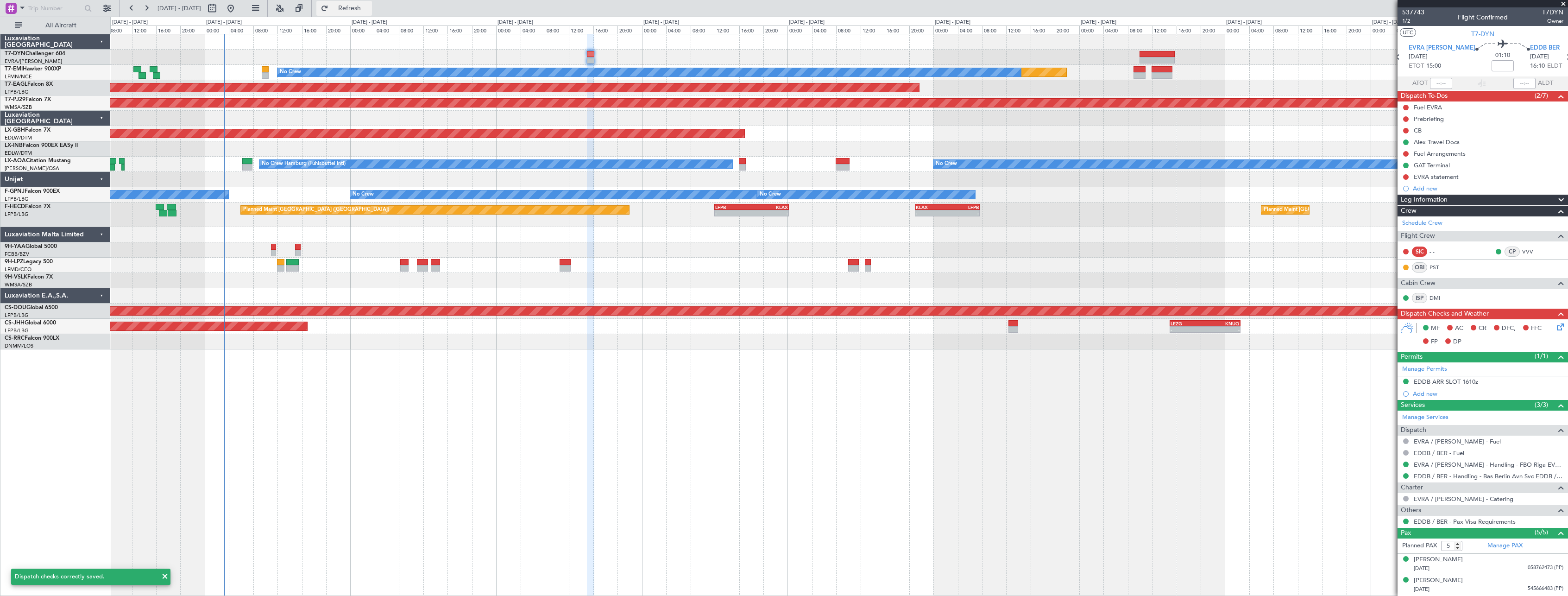
click at [366, 3] on button "Refresh" at bounding box center [344, 9] width 55 height 15
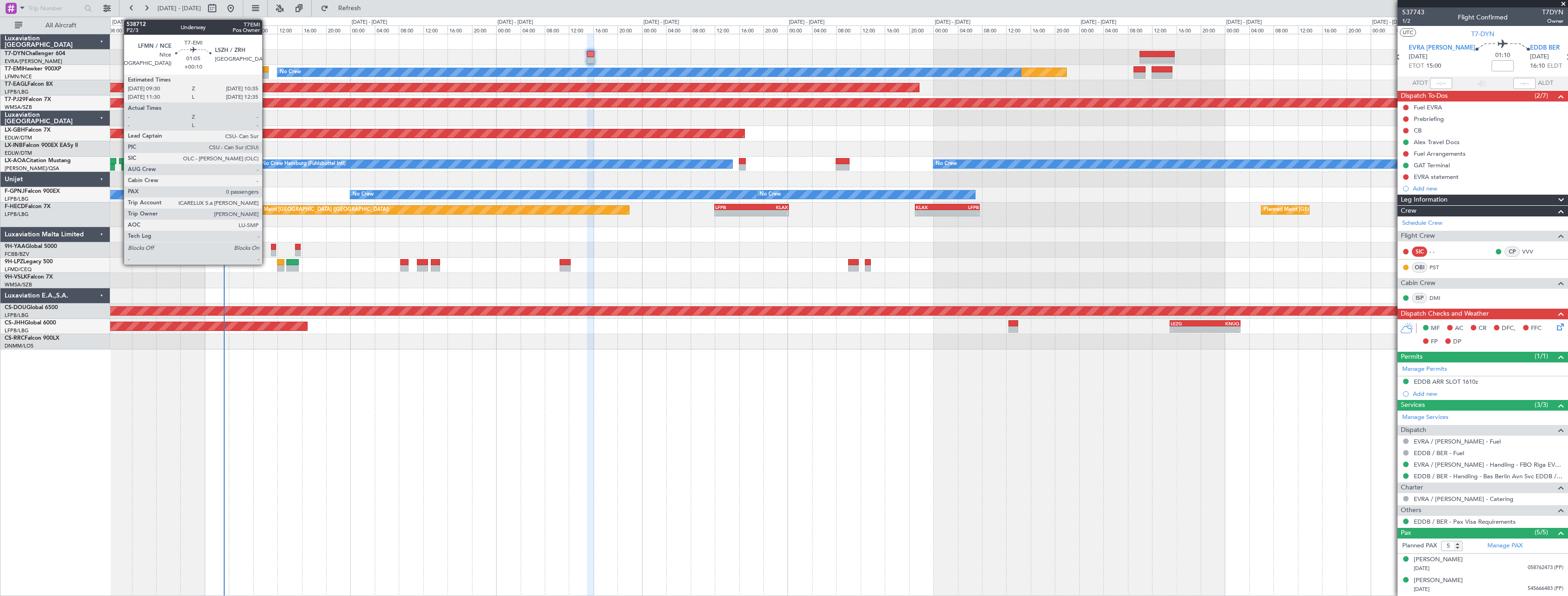
click at [267, 71] on div at bounding box center [265, 69] width 7 height 7
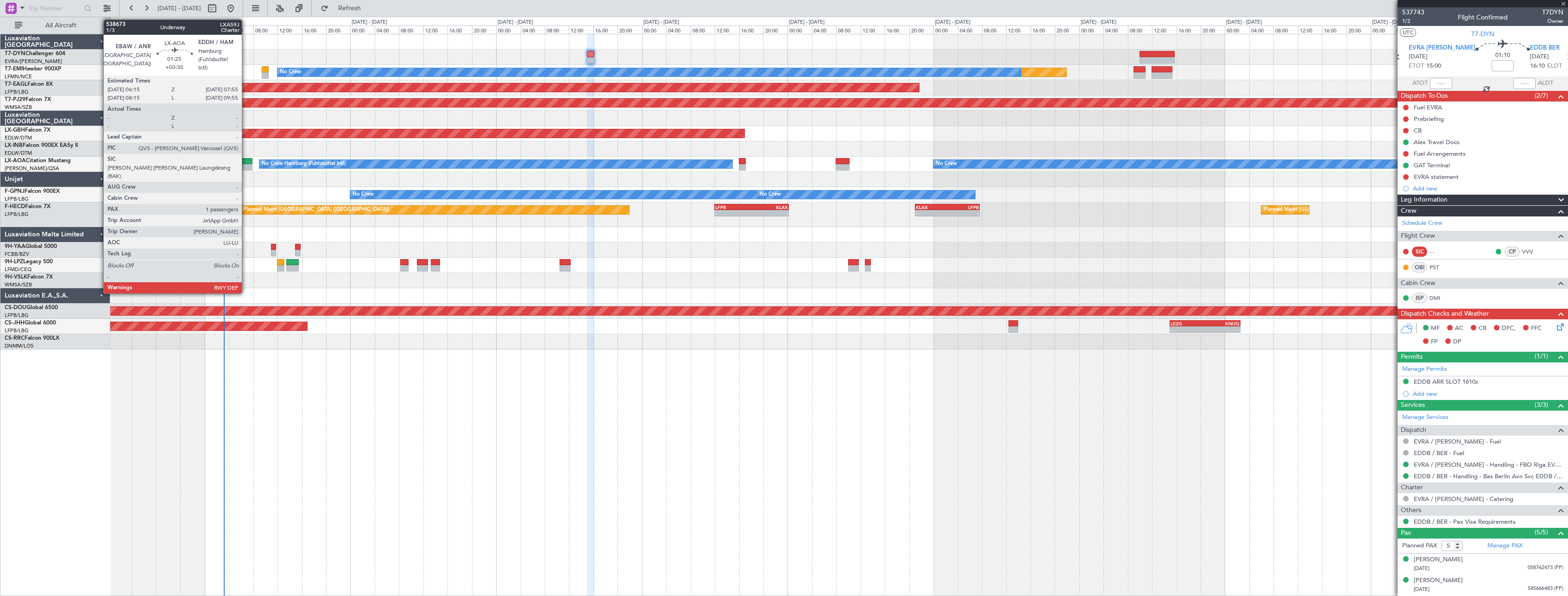
type input "+00:10"
type input "0"
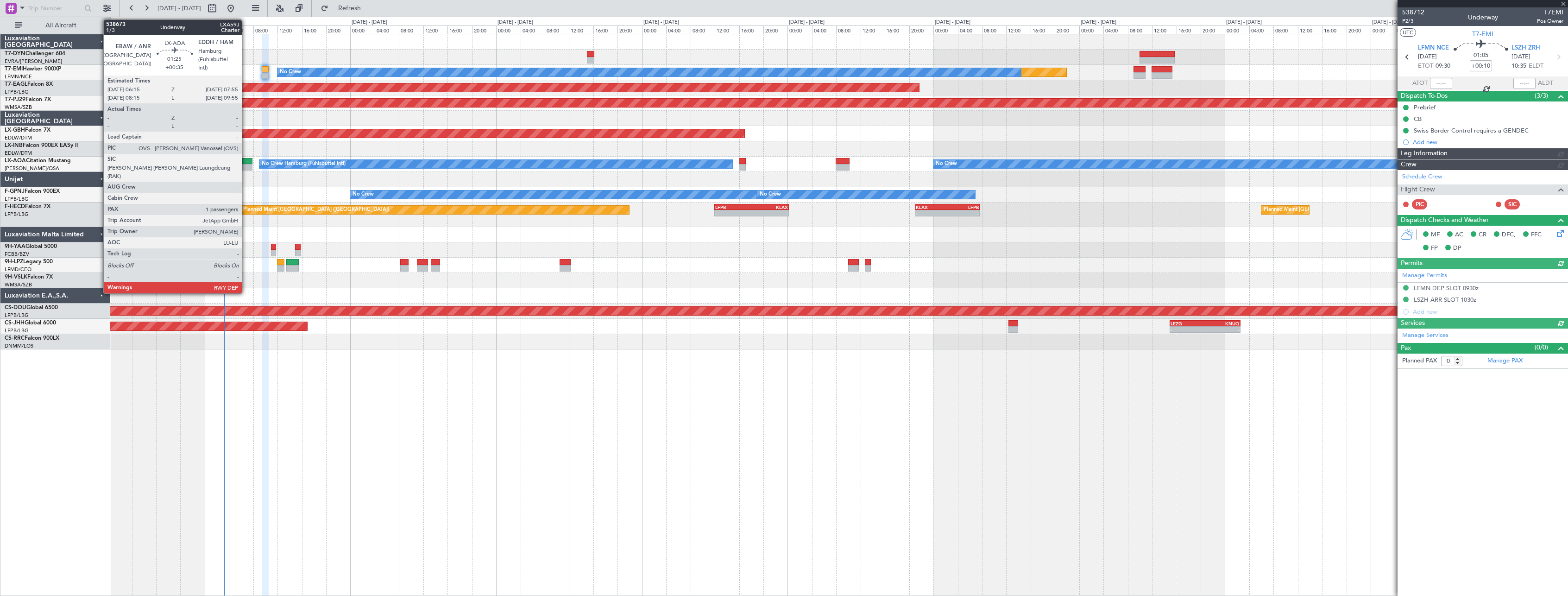
click at [246, 160] on div at bounding box center [247, 161] width 10 height 7
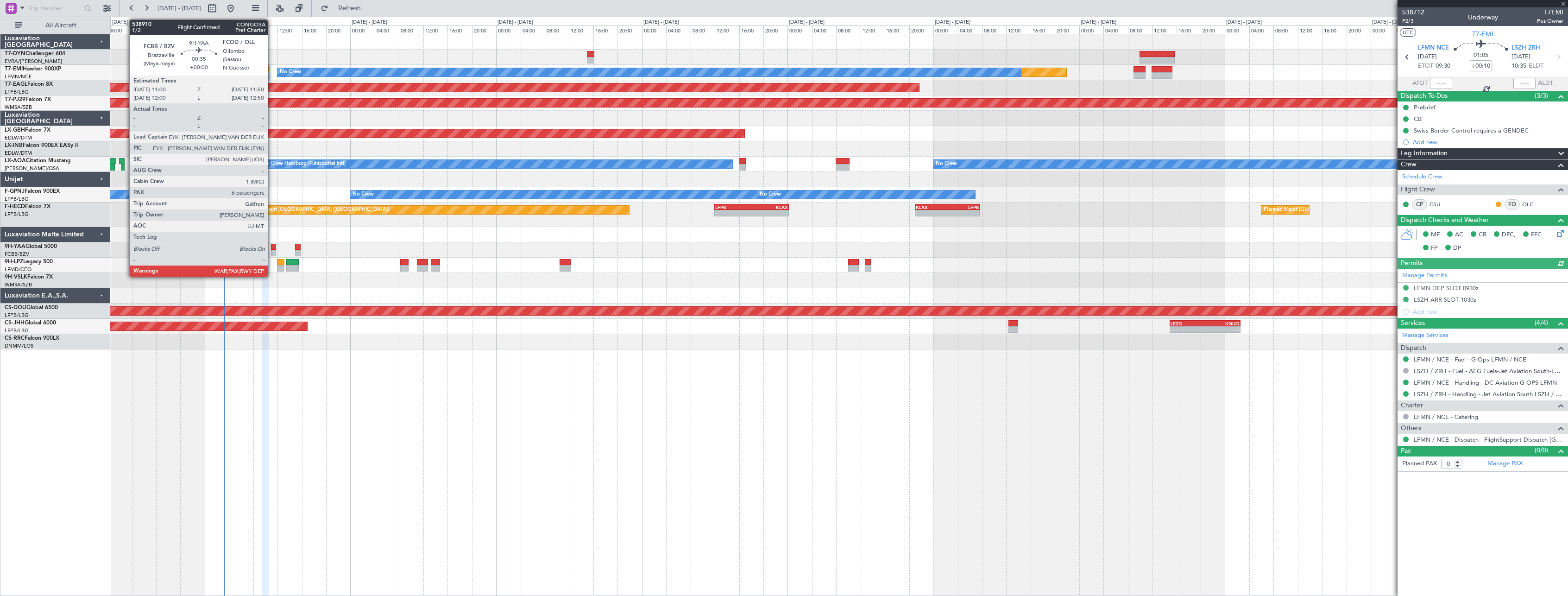
click at [272, 248] on div at bounding box center [273, 247] width 5 height 7
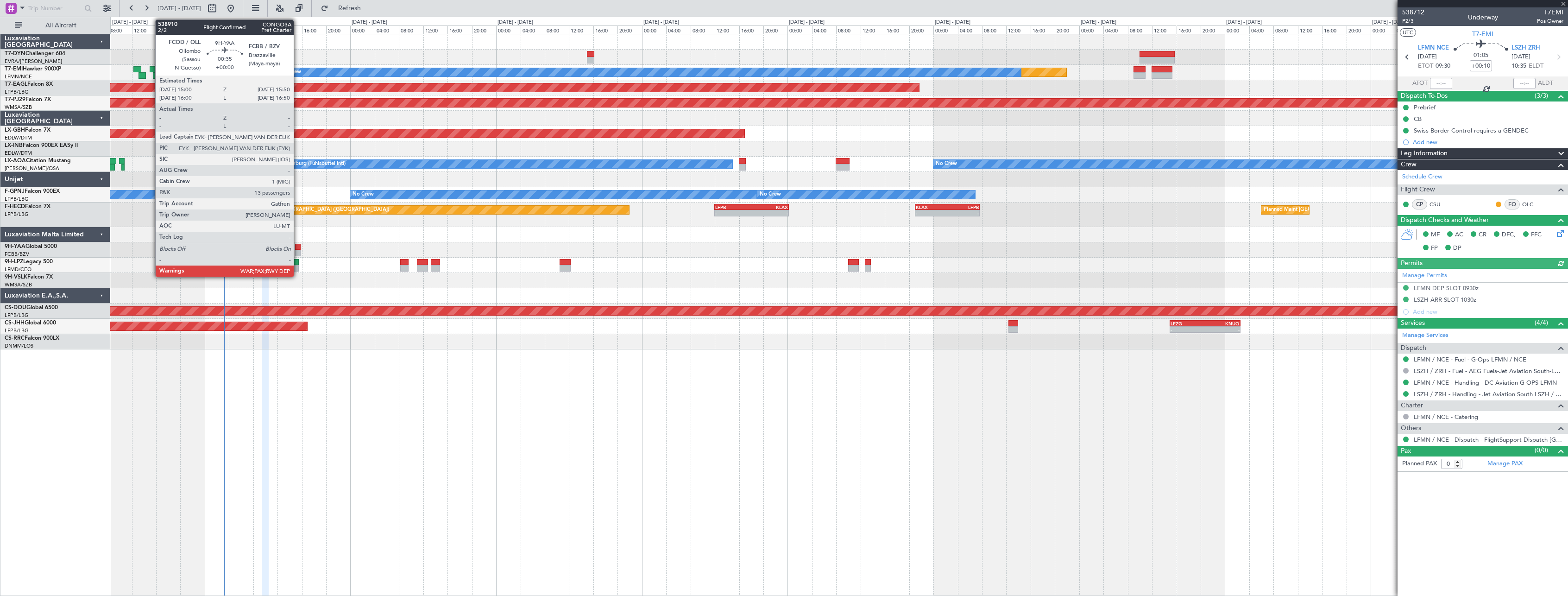
click at [298, 247] on div at bounding box center [298, 247] width 5 height 7
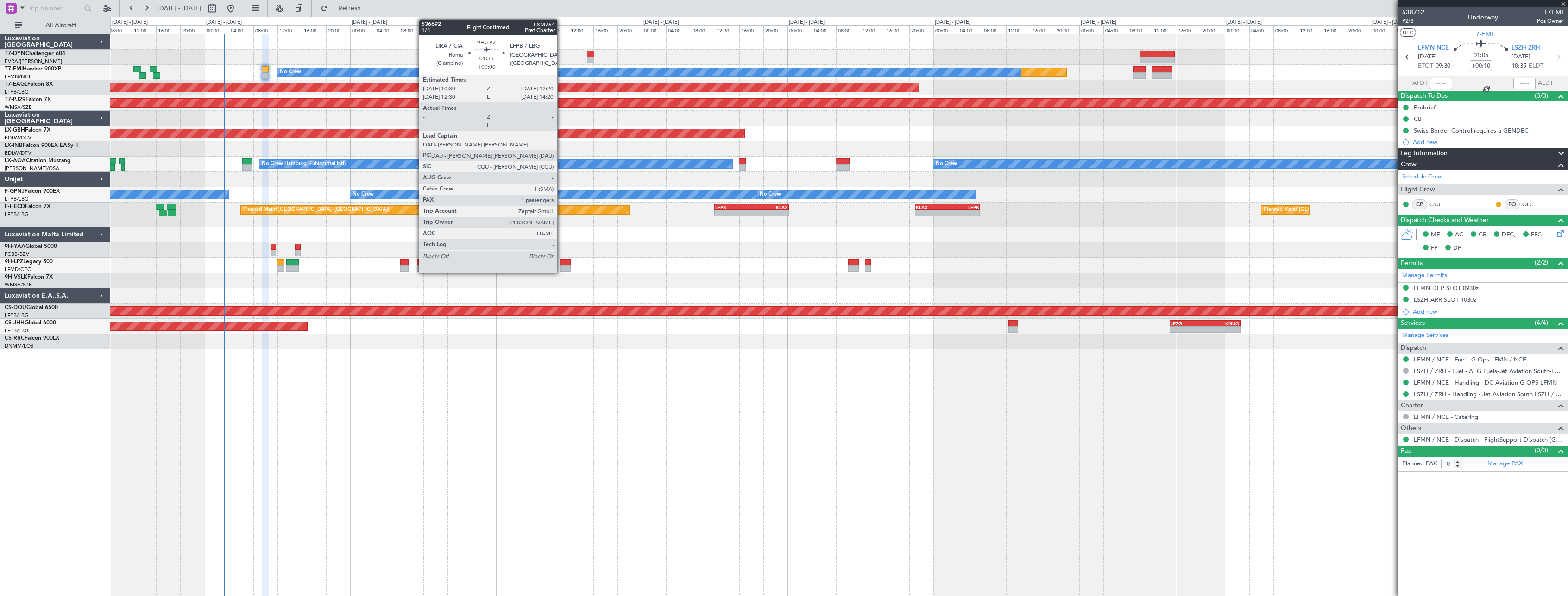
click at [561, 262] on div at bounding box center [565, 262] width 12 height 7
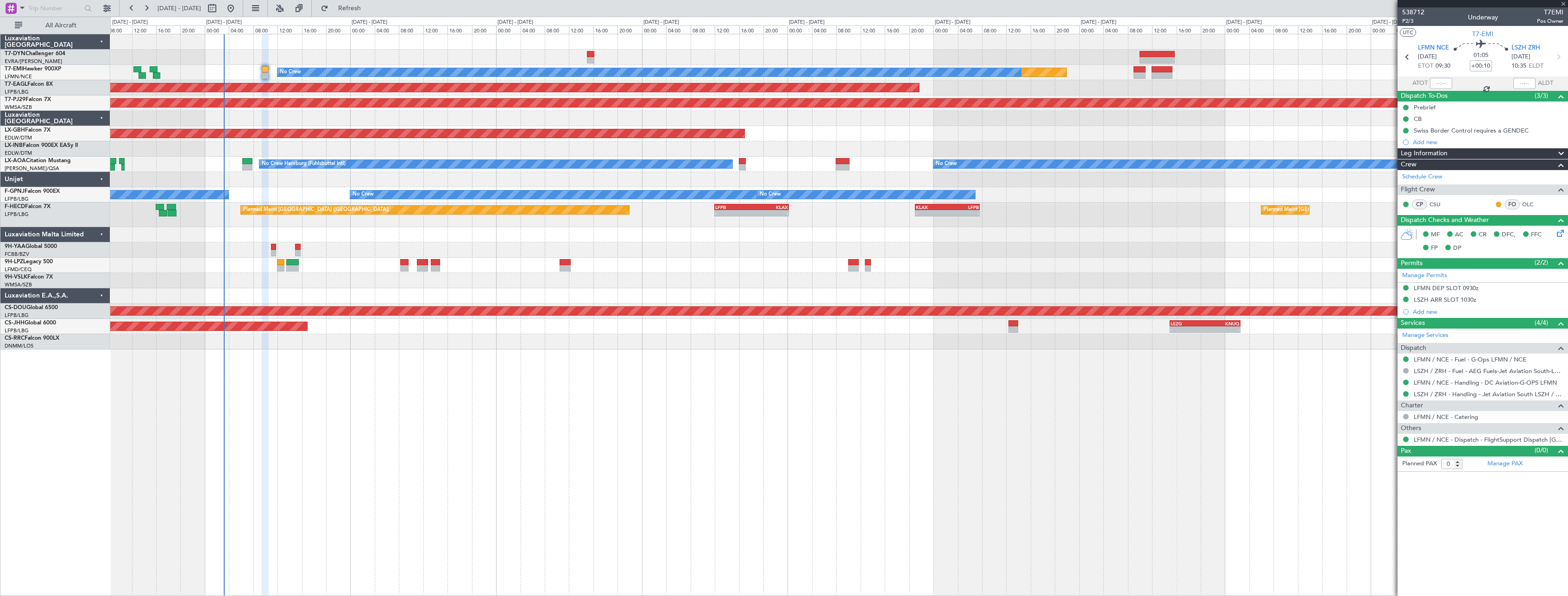
type input "1"
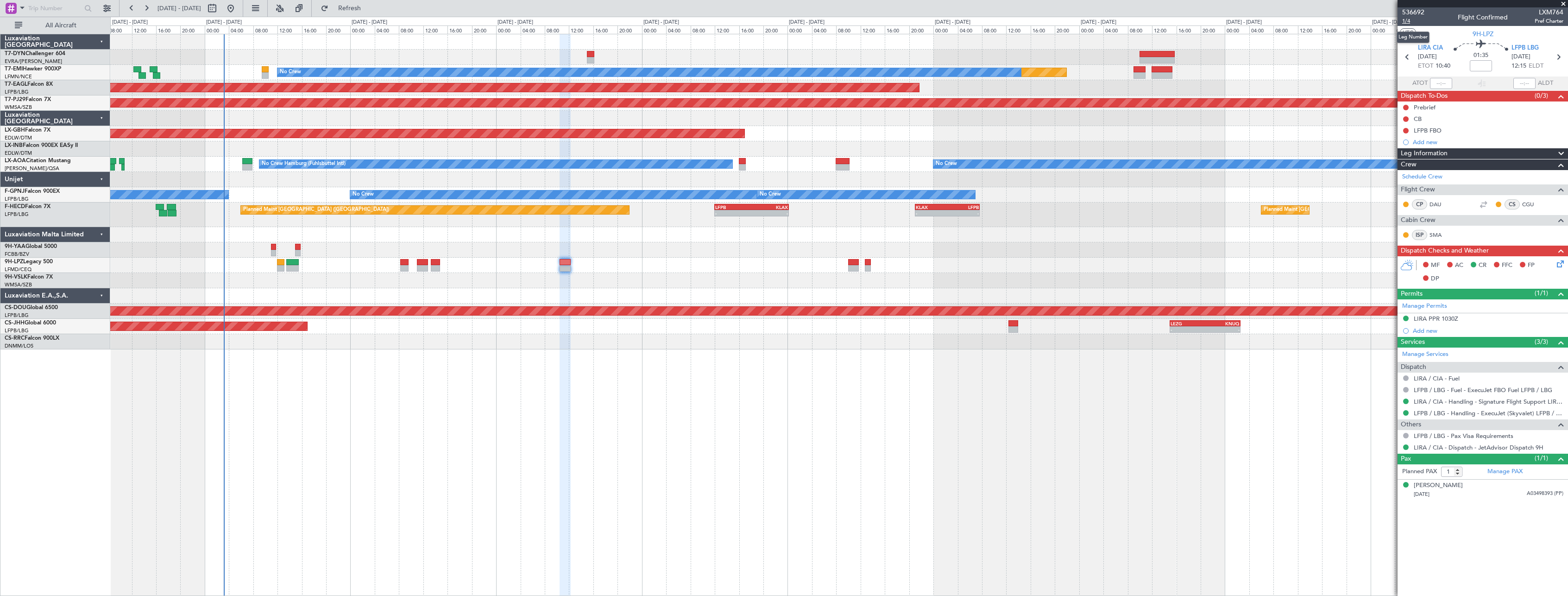
click at [1404, 21] on span "1/4" at bounding box center [1413, 21] width 23 height 8
click at [1505, 402] on link "LIRA / CIA - Handling - Signature Flight Support LIRA / CIA" at bounding box center [1489, 401] width 150 height 8
click at [1505, 412] on link "LFPB / LBG - Handling - ExecuJet (Skyvalet) LFPB / LBG" at bounding box center [1489, 413] width 150 height 8
click at [1559, 262] on icon at bounding box center [1559, 262] width 7 height 7
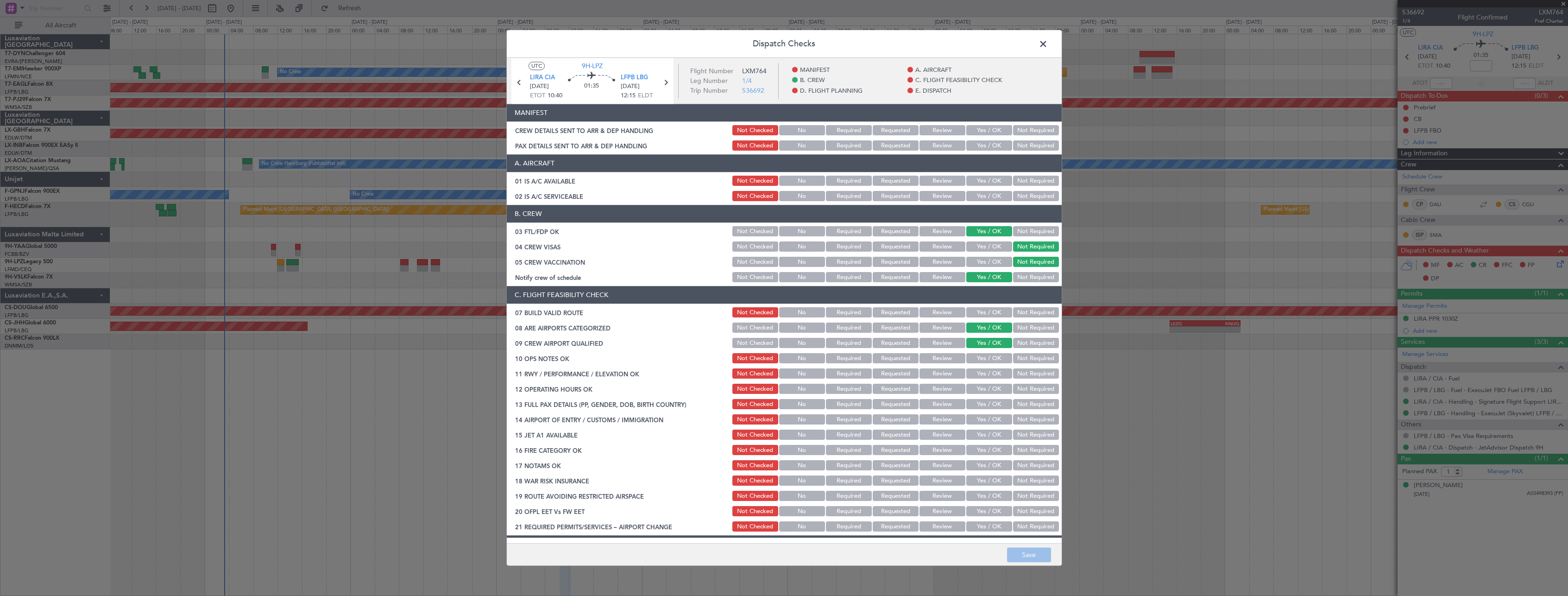
click at [984, 131] on button "Yes / OK" at bounding box center [989, 130] width 46 height 10
click at [984, 145] on button "Yes / OK" at bounding box center [989, 145] width 46 height 10
click at [1017, 556] on button "Save" at bounding box center [1029, 555] width 44 height 15
click at [1048, 45] on span at bounding box center [1048, 46] width 0 height 18
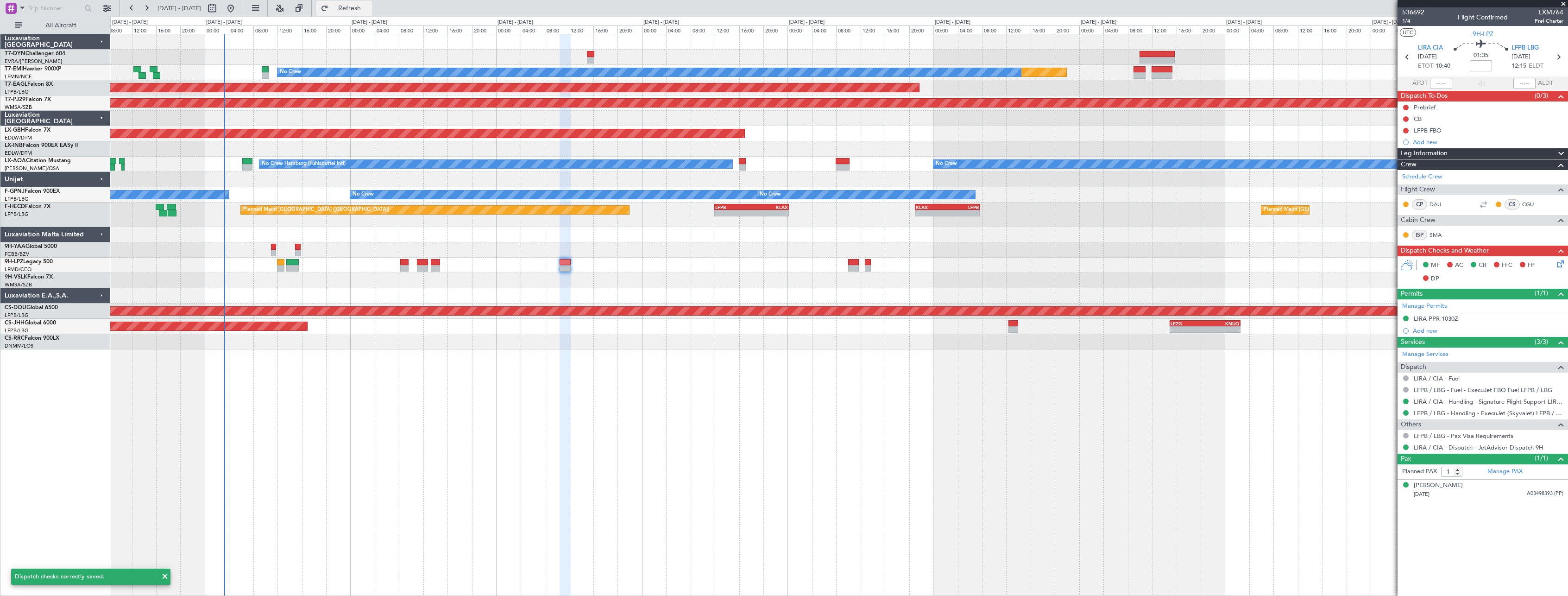
click at [354, 9] on button "Refresh" at bounding box center [344, 9] width 55 height 15
